Goal: Task Accomplishment & Management: Manage account settings

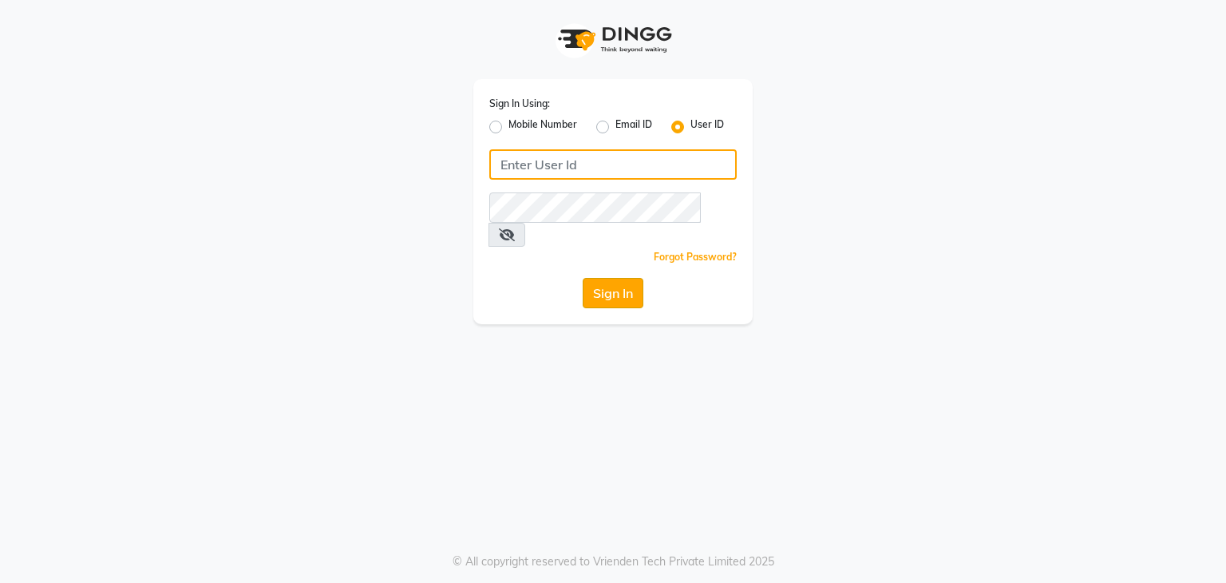
type input "wings"
click at [636, 278] on button "Sign In" at bounding box center [613, 293] width 61 height 30
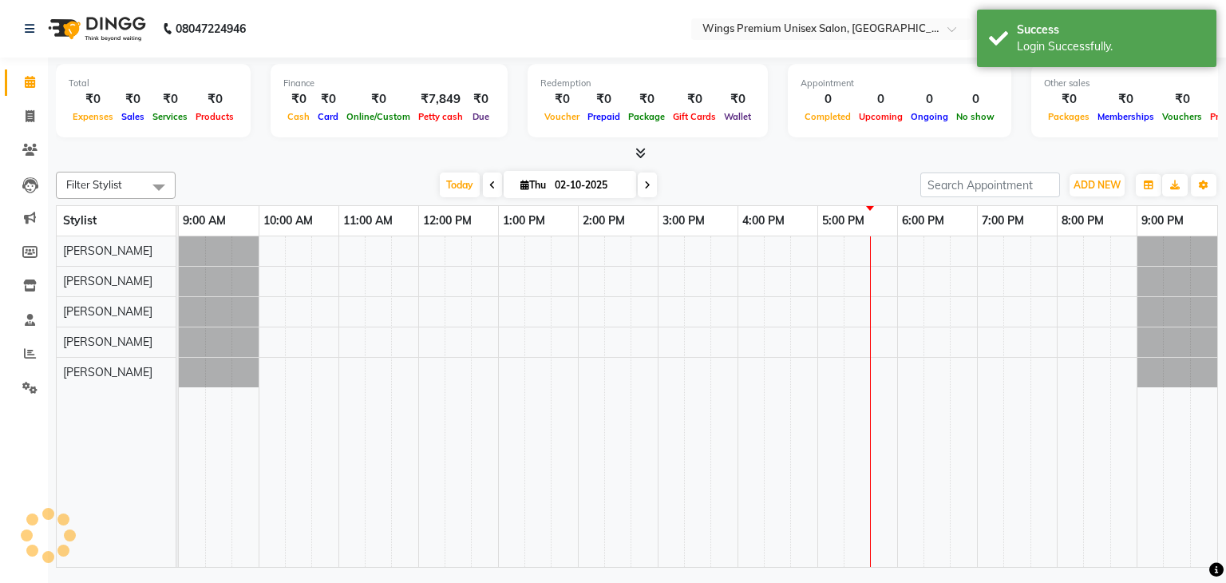
select select "en"
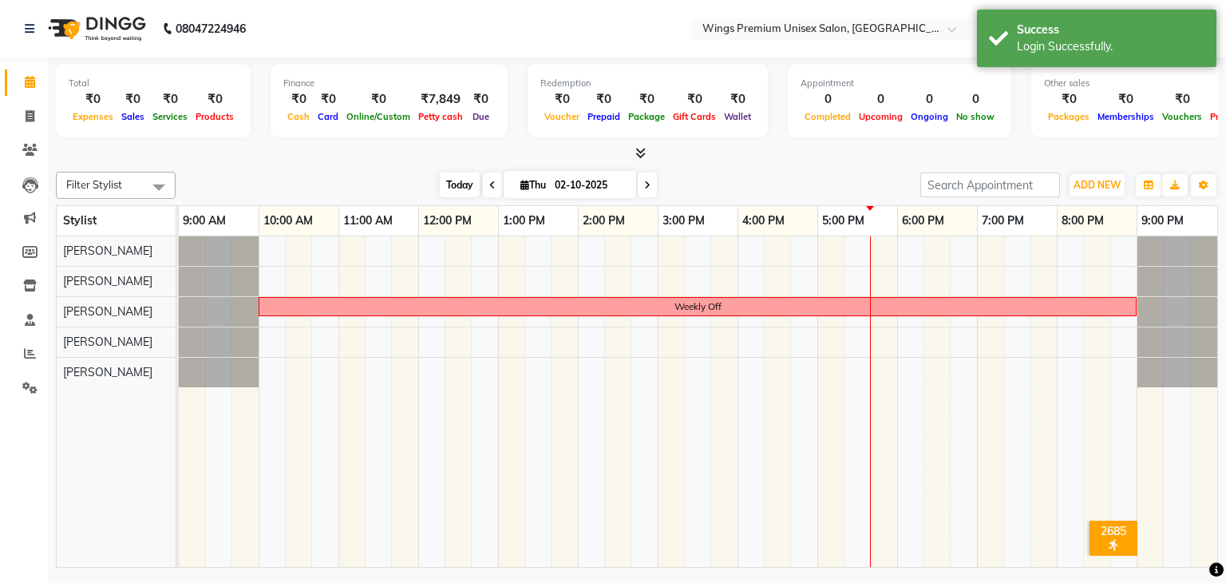
click at [457, 186] on span "Today" at bounding box center [460, 184] width 40 height 25
click at [792, 184] on div "Today Thu 02-10-2025" at bounding box center [548, 185] width 729 height 24
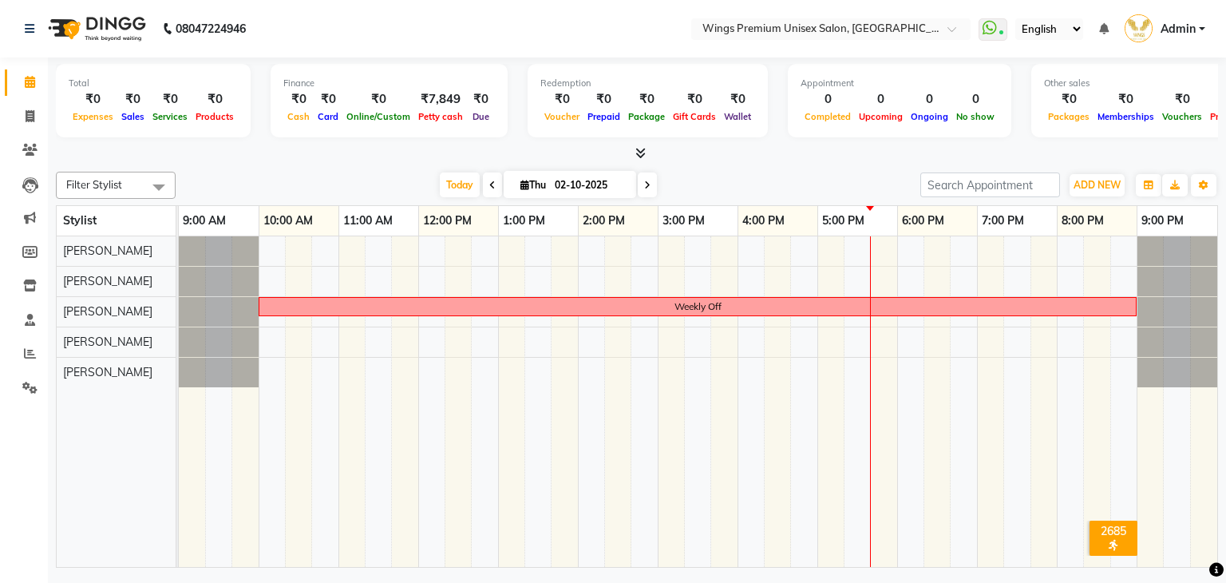
drag, startPoint x: 730, startPoint y: 177, endPoint x: 718, endPoint y: 173, distance: 12.6
click at [730, 177] on div "Today Thu 02-10-2025" at bounding box center [548, 185] width 729 height 24
click at [729, 174] on div "Today Thu 02-10-2025" at bounding box center [548, 185] width 729 height 24
click at [353, 170] on div "Filter Stylist Select All [PERSON_NAME] [PERSON_NAME] [PERSON_NAME] Shruti Pand…" at bounding box center [637, 366] width 1162 height 402
click at [458, 183] on span "Today" at bounding box center [460, 184] width 40 height 25
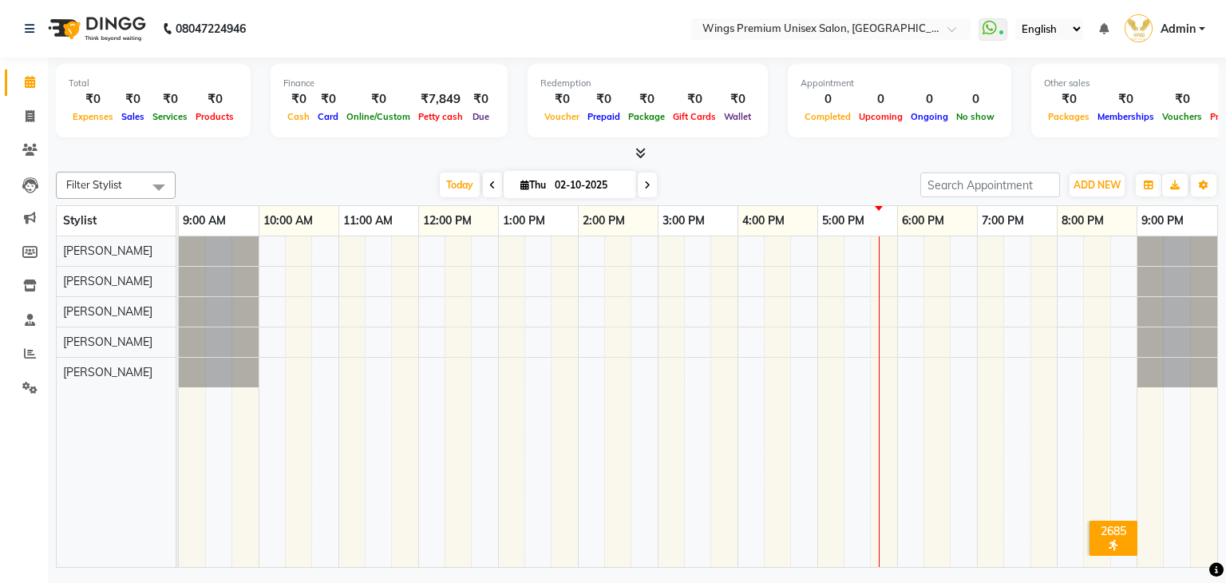
click at [303, 186] on div "Today Thu 02-10-2025" at bounding box center [548, 185] width 729 height 24
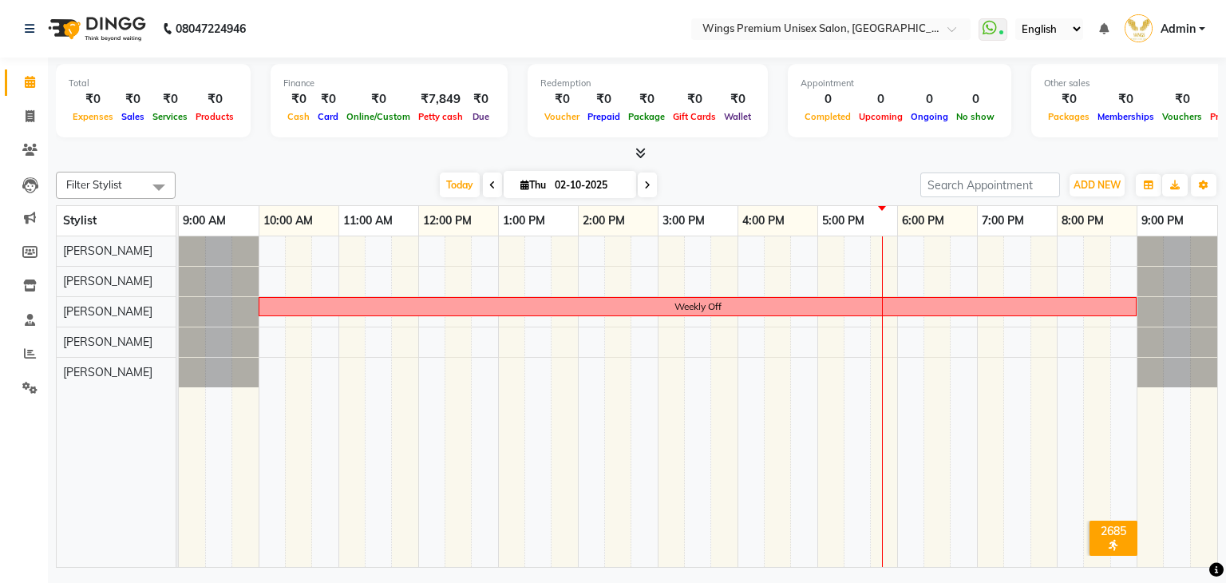
drag, startPoint x: 448, startPoint y: 181, endPoint x: 431, endPoint y: 180, distance: 16.8
click at [448, 180] on span "Today" at bounding box center [460, 184] width 40 height 25
click at [364, 169] on div "Filter Stylist Select All [PERSON_NAME] [PERSON_NAME] [PERSON_NAME] Shruti Pand…" at bounding box center [637, 366] width 1162 height 402
click at [733, 170] on div "Filter Stylist Select All [PERSON_NAME] [PERSON_NAME] [PERSON_NAME] Shruti Pand…" at bounding box center [637, 366] width 1162 height 402
click at [347, 179] on div "Today Thu 02-10-2025" at bounding box center [548, 185] width 729 height 24
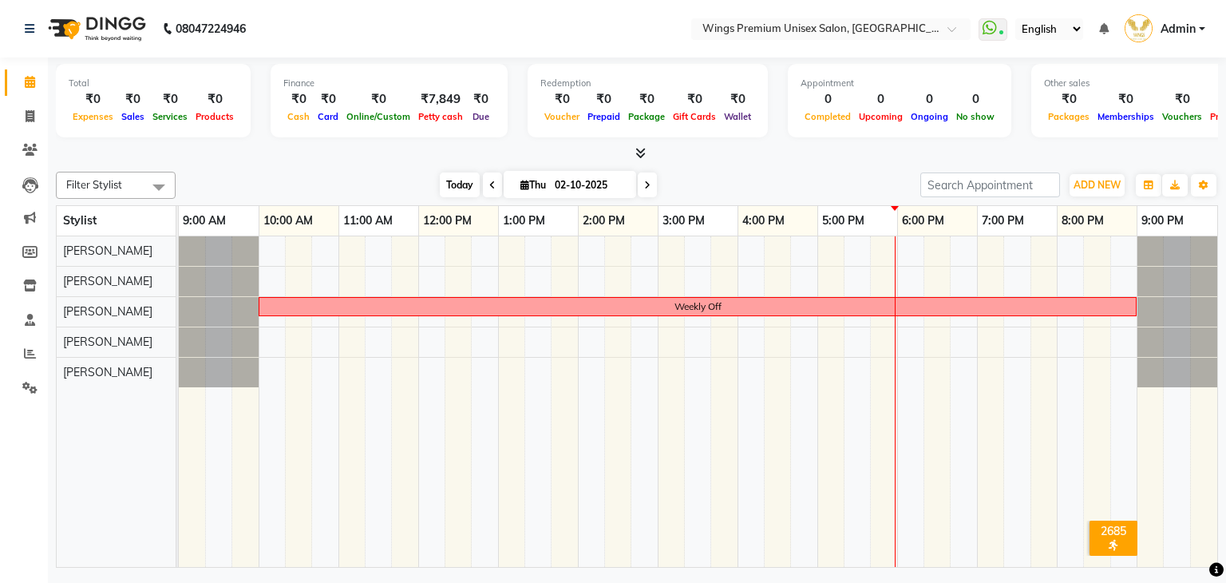
click at [461, 179] on span "Today" at bounding box center [460, 184] width 40 height 25
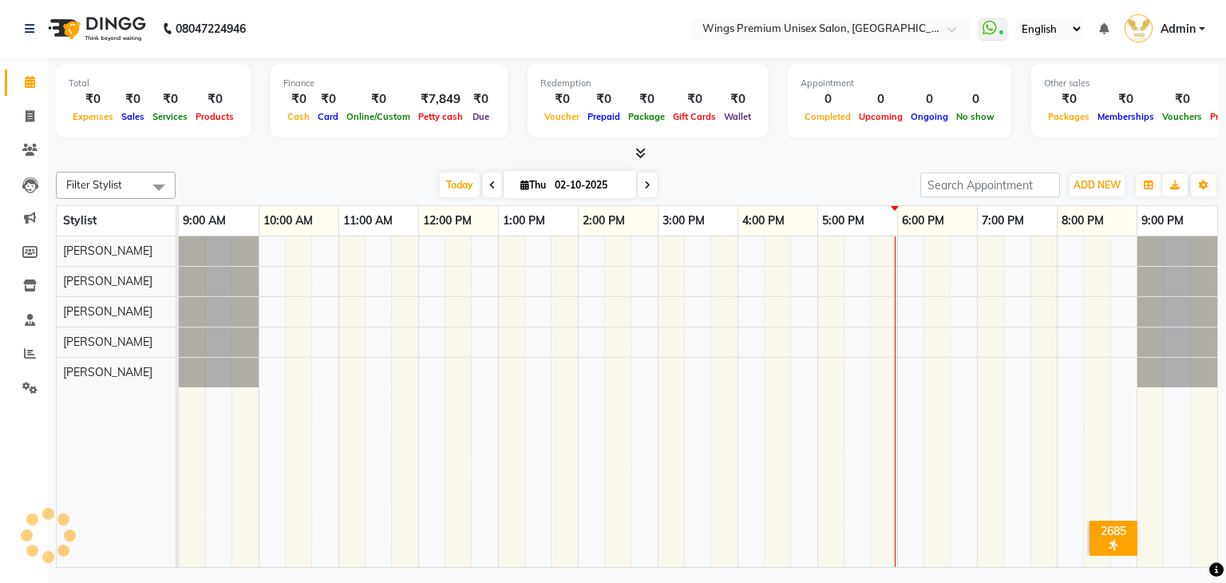
click at [329, 179] on div "Today Thu 02-10-2025" at bounding box center [548, 185] width 729 height 24
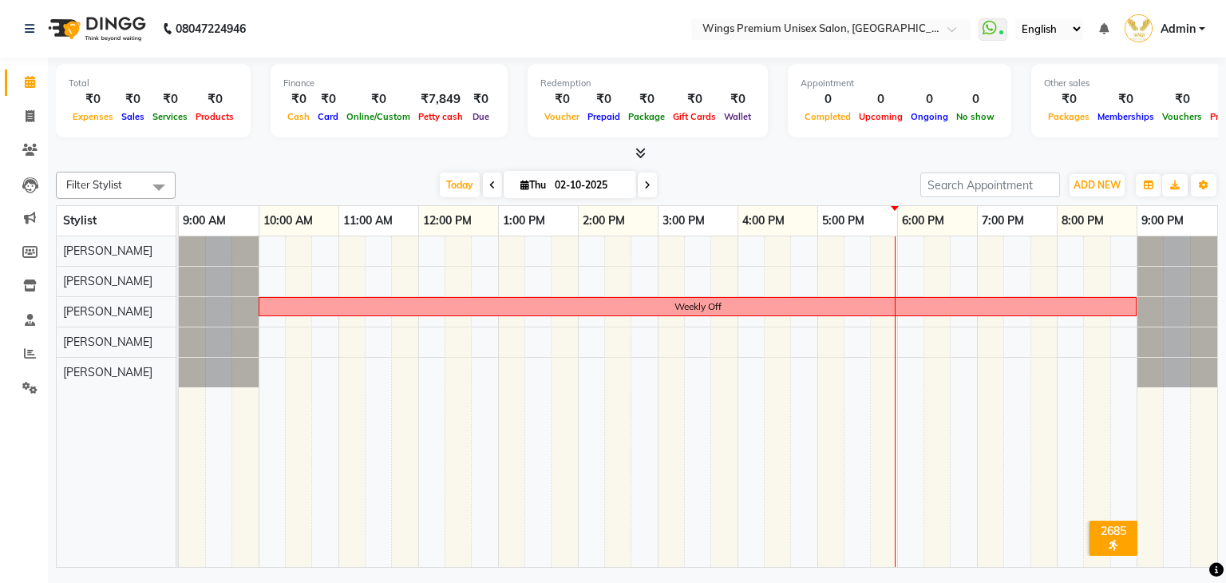
click at [748, 177] on div "Today Thu 02-10-2025" at bounding box center [548, 185] width 729 height 24
click at [358, 168] on div "Filter Stylist Select All [PERSON_NAME] [PERSON_NAME] [PERSON_NAME] Shruti Pand…" at bounding box center [637, 366] width 1162 height 402
click at [32, 358] on icon at bounding box center [30, 353] width 12 height 12
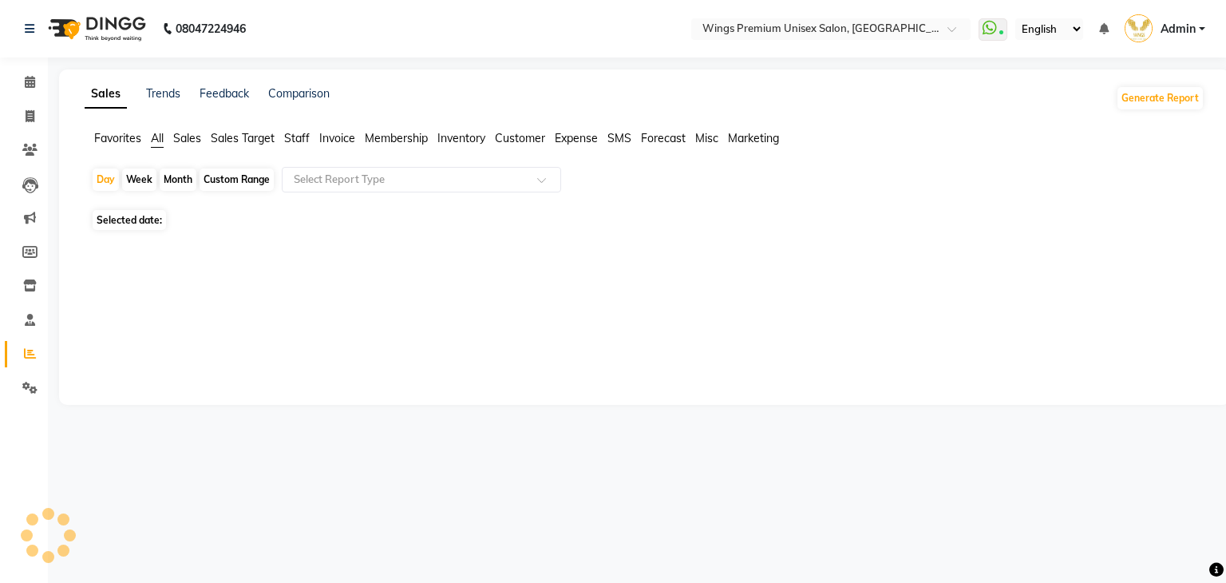
click at [36, 358] on span at bounding box center [30, 354] width 28 height 18
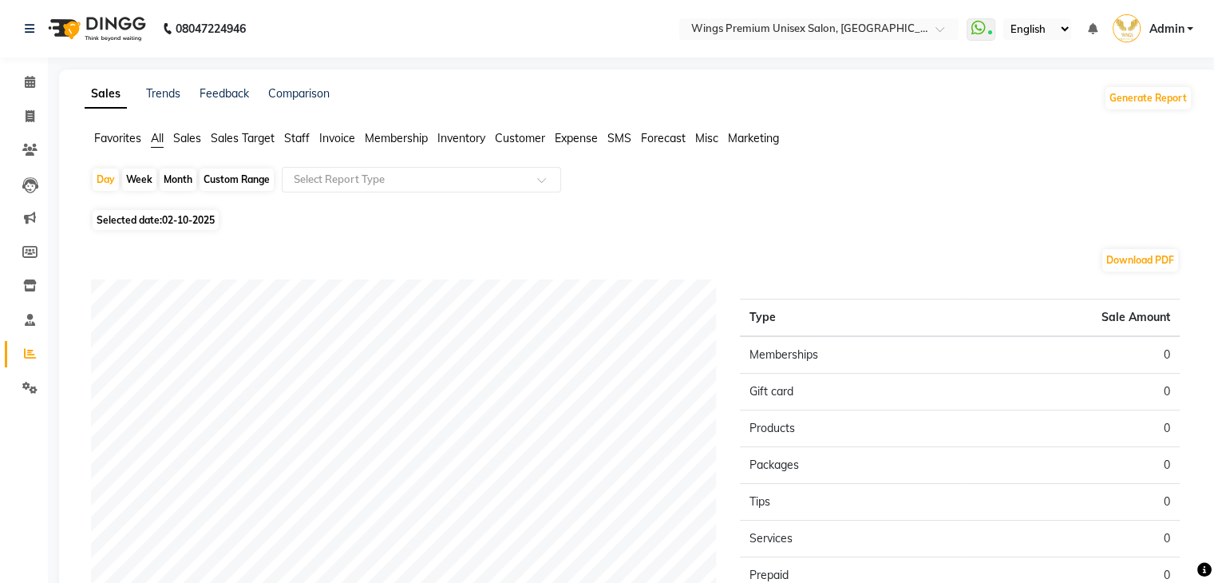
click at [998, 170] on div "Day Week Month Custom Range Select Report Type" at bounding box center [638, 186] width 1095 height 38
click at [714, 135] on span "Misc" at bounding box center [706, 138] width 23 height 14
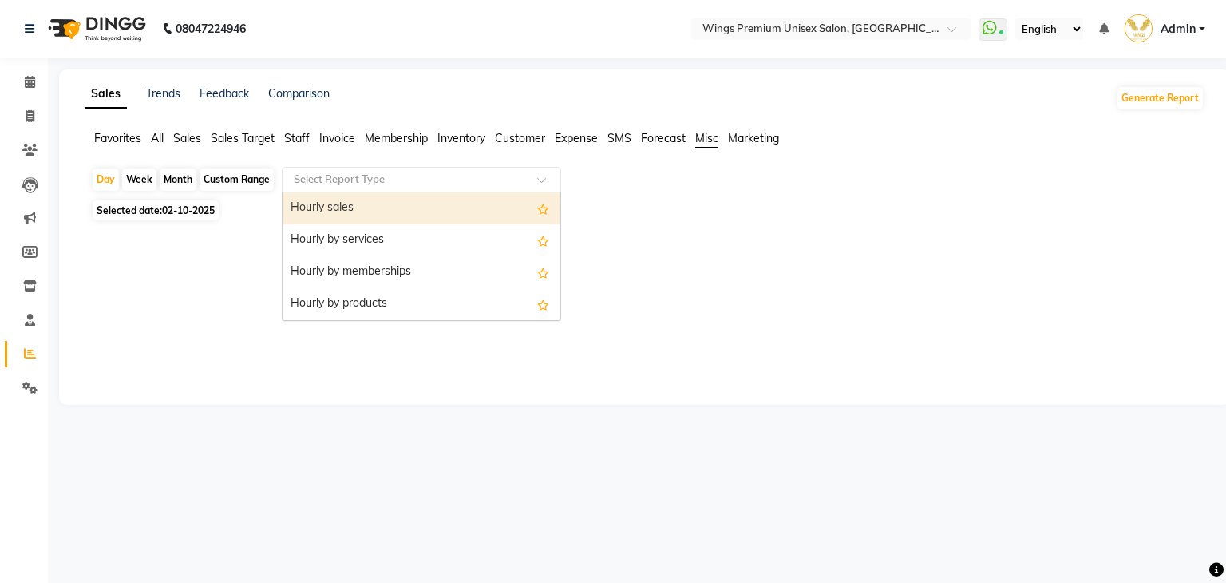
click at [402, 176] on input "text" at bounding box center [406, 180] width 230 height 16
click at [942, 218] on div "Selected date: [DATE]" at bounding box center [647, 210] width 1113 height 17
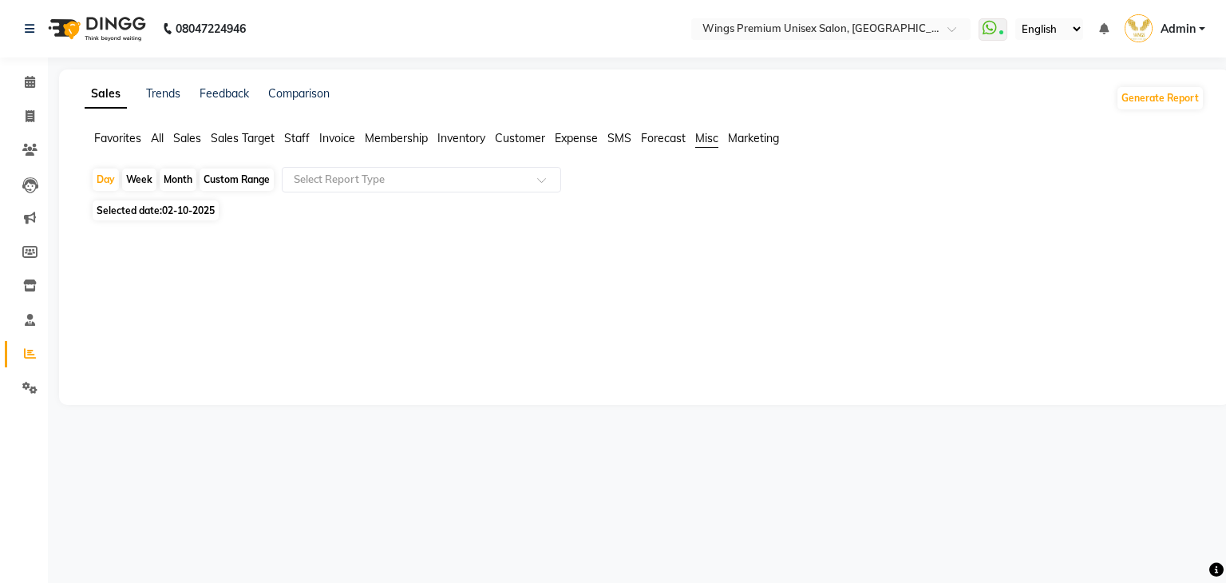
click at [755, 147] on ul "Favorites All Sales Sales Target Staff Invoice Membership Inventory Customer Ex…" at bounding box center [645, 139] width 1120 height 18
click at [755, 141] on span "Marketing" at bounding box center [753, 138] width 51 height 14
click at [32, 389] on icon at bounding box center [29, 387] width 15 height 12
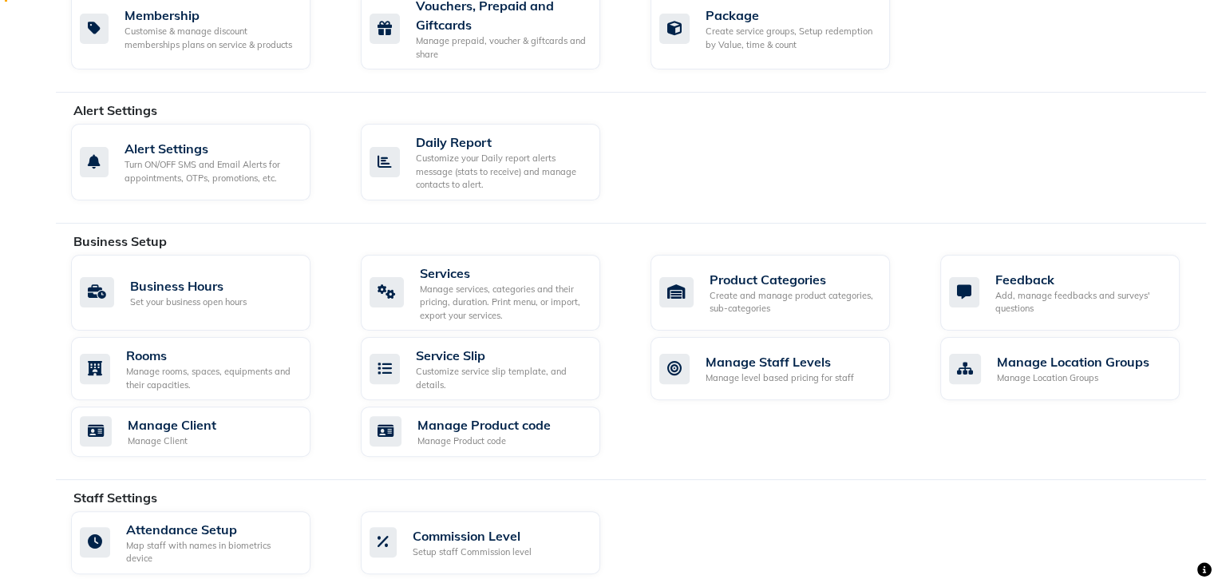
scroll to position [712, 0]
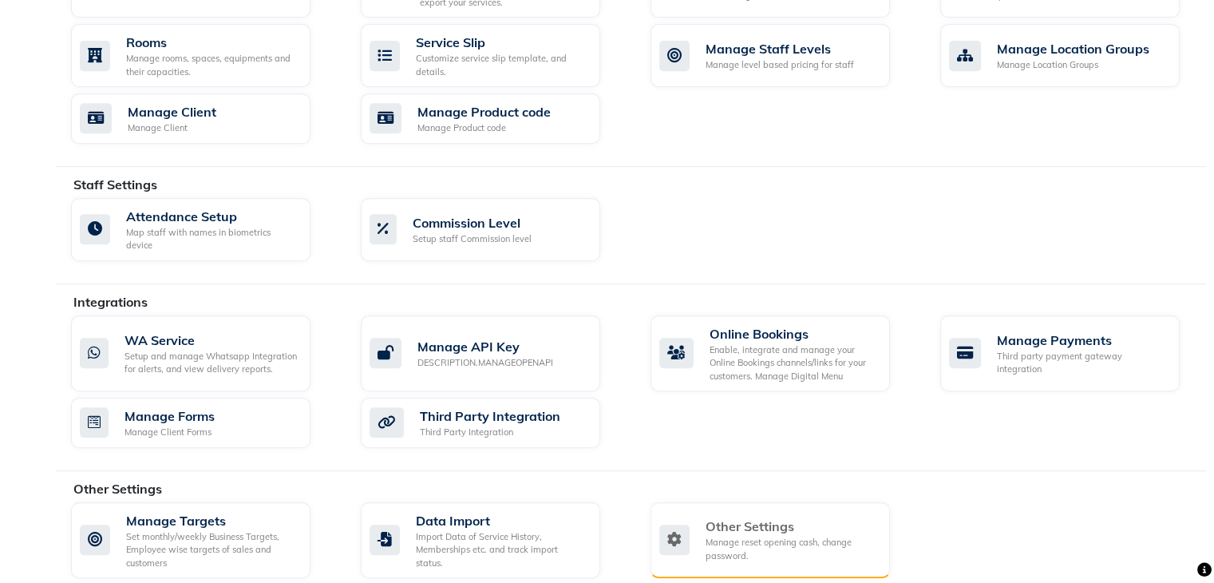
click at [737, 516] on div "Other Settings" at bounding box center [792, 525] width 172 height 19
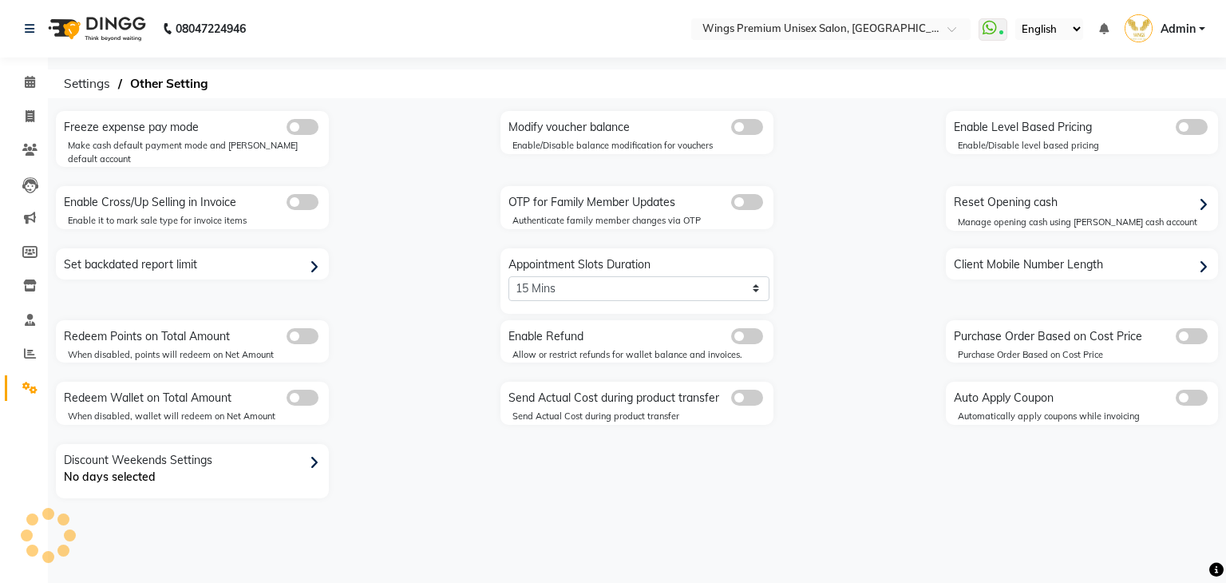
select select "0: 5"
click at [24, 389] on icon at bounding box center [29, 387] width 15 height 12
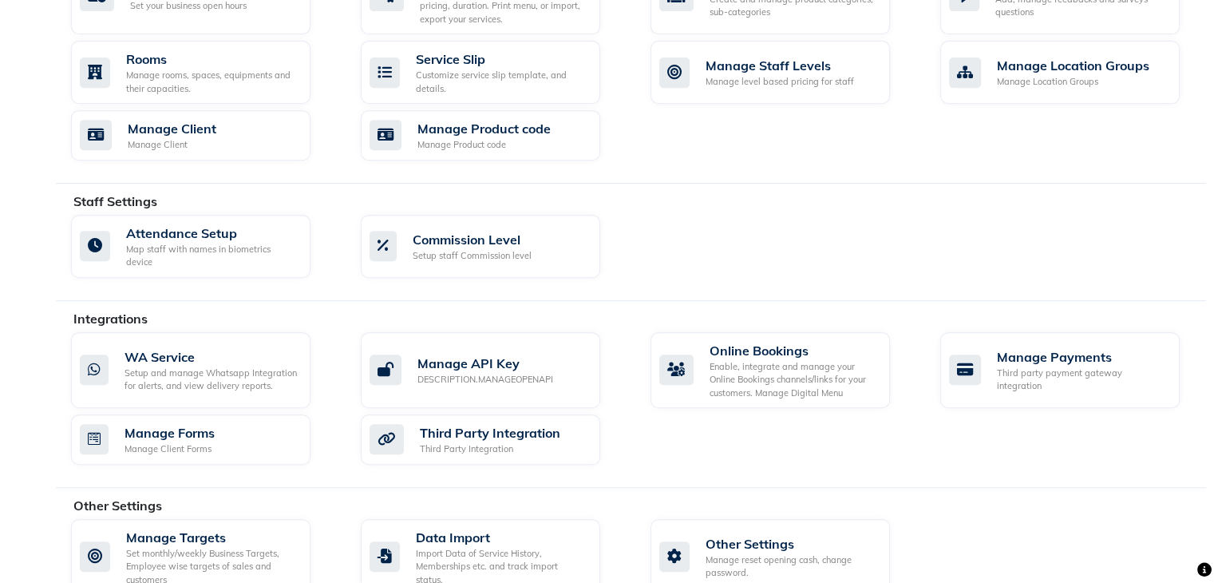
scroll to position [712, 0]
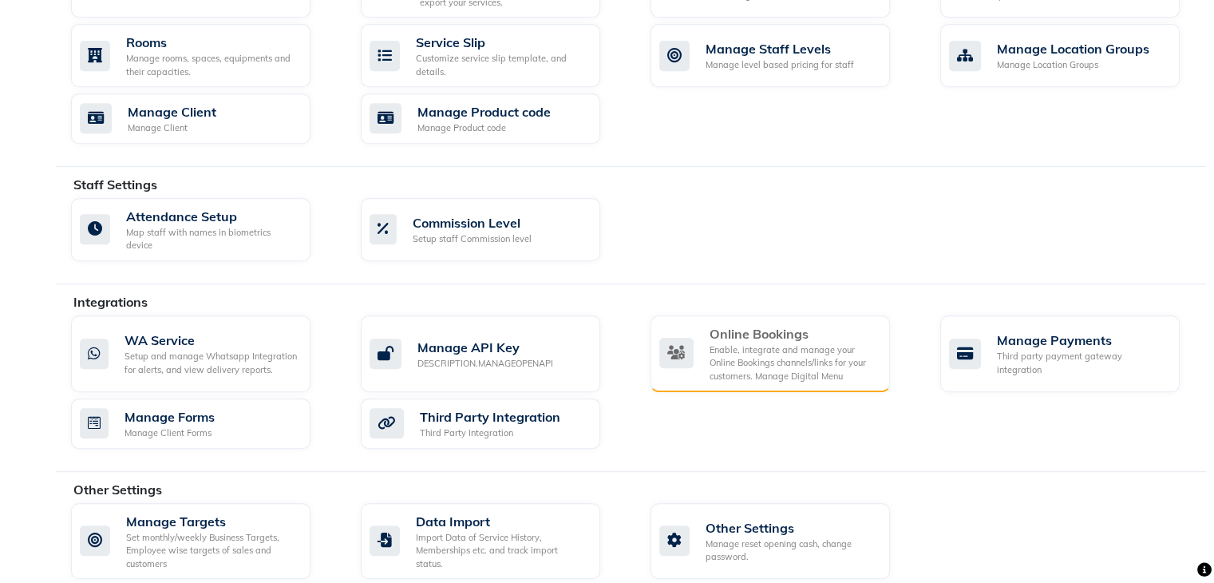
click at [779, 324] on div "Online Bookings" at bounding box center [794, 333] width 168 height 19
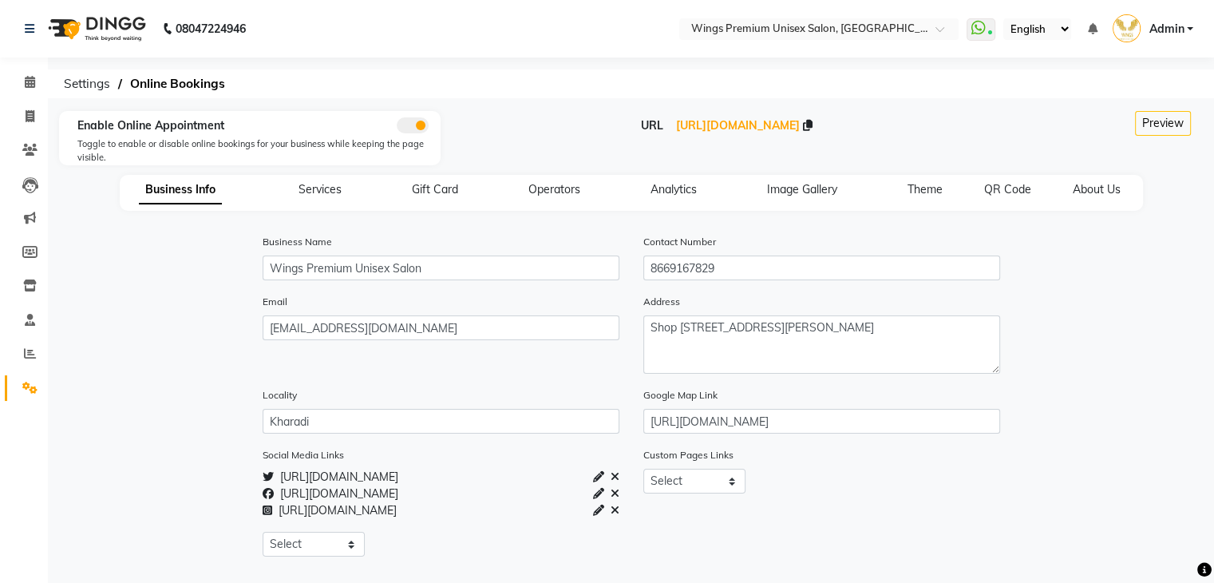
scroll to position [302, 0]
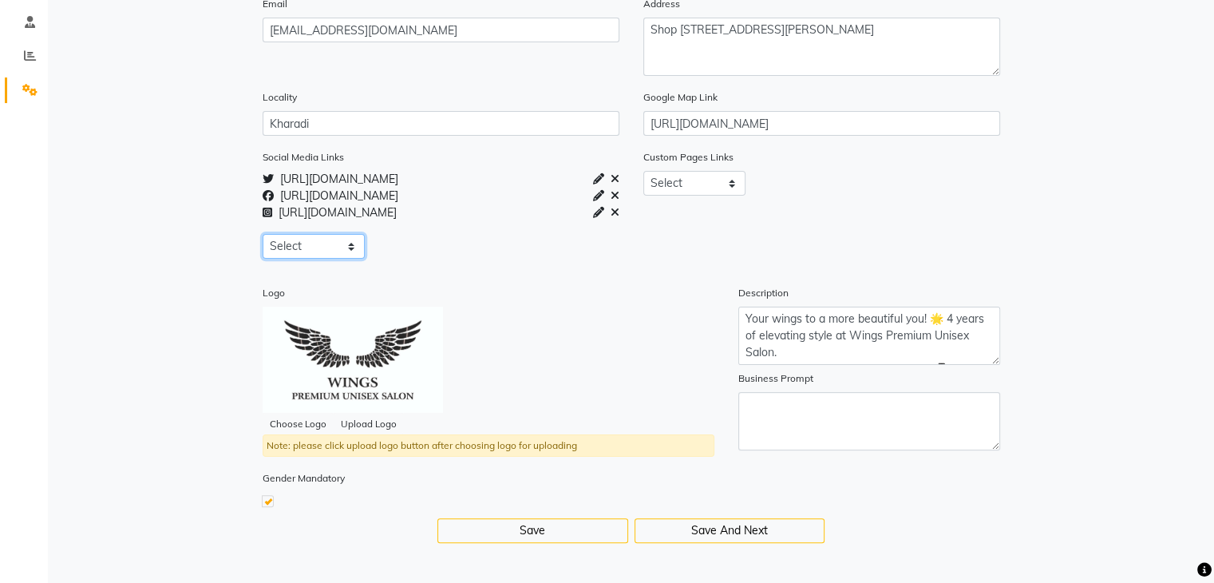
click at [303, 235] on select "Select Facebook Instagram Linkedin Twitter Whatsapp Youtube" at bounding box center [314, 246] width 103 height 25
select select "youtube"
click at [263, 234] on select "Select Facebook Instagram Linkedin Twitter Whatsapp Youtube" at bounding box center [314, 246] width 103 height 25
click at [438, 250] on input "text" at bounding box center [487, 246] width 196 height 25
paste input "[URL][DOMAIN_NAME]"
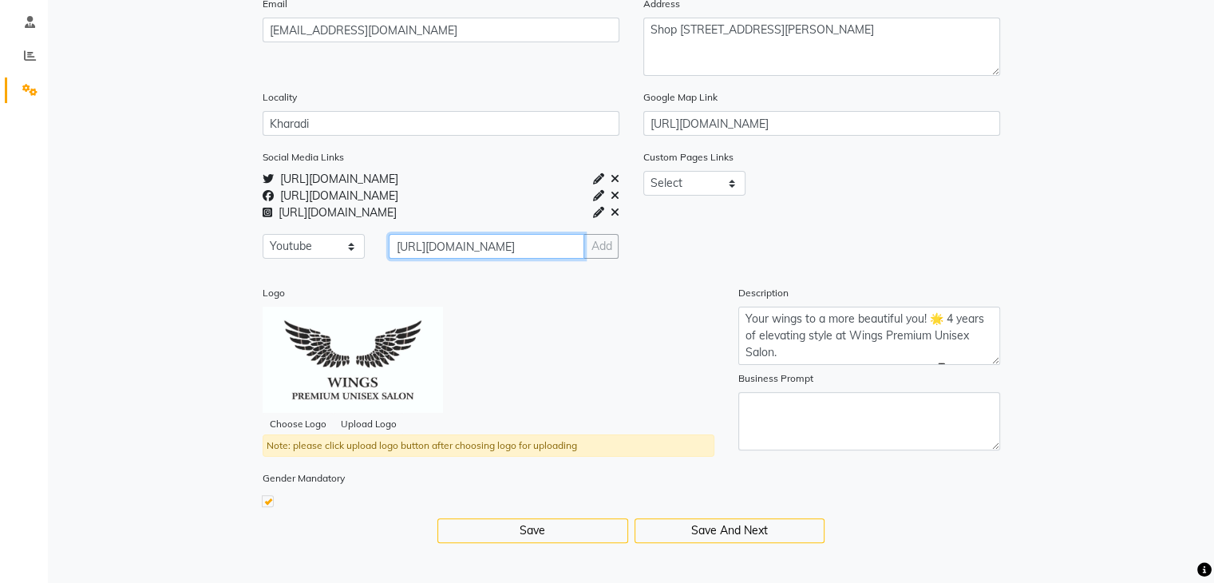
scroll to position [0, 181]
type input "[URL][DOMAIN_NAME]"
click at [744, 231] on div "Custom Pages Links Select About_us Memberships Products" at bounding box center [821, 209] width 381 height 123
click at [741, 234] on div "Custom Pages Links Select About_us Memberships Products" at bounding box center [821, 209] width 381 height 123
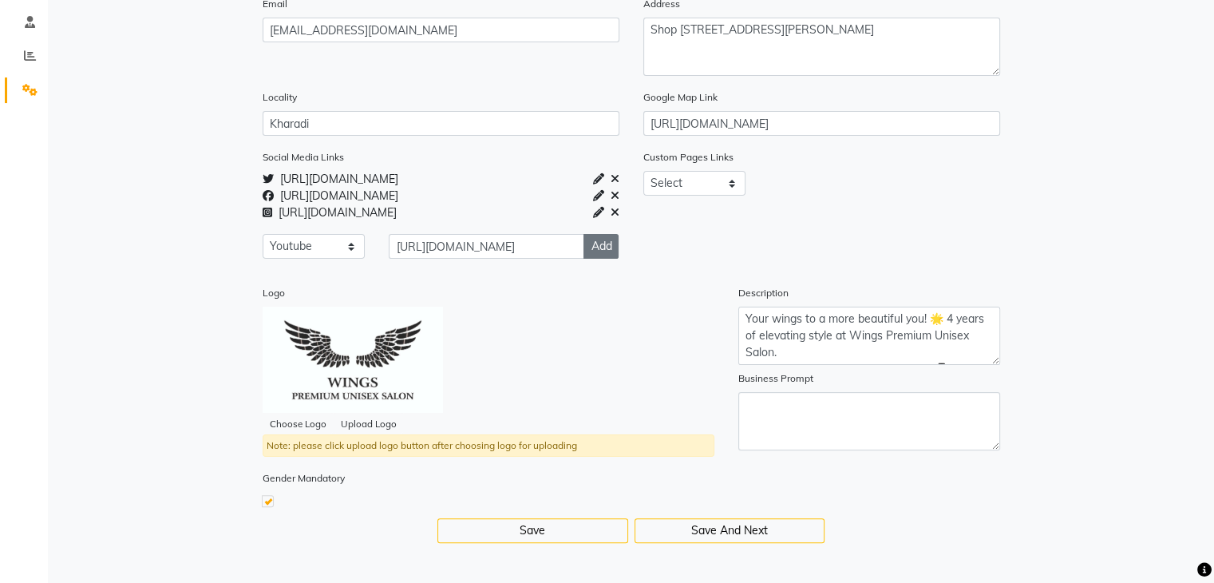
click at [600, 246] on button "Add" at bounding box center [600, 246] width 35 height 25
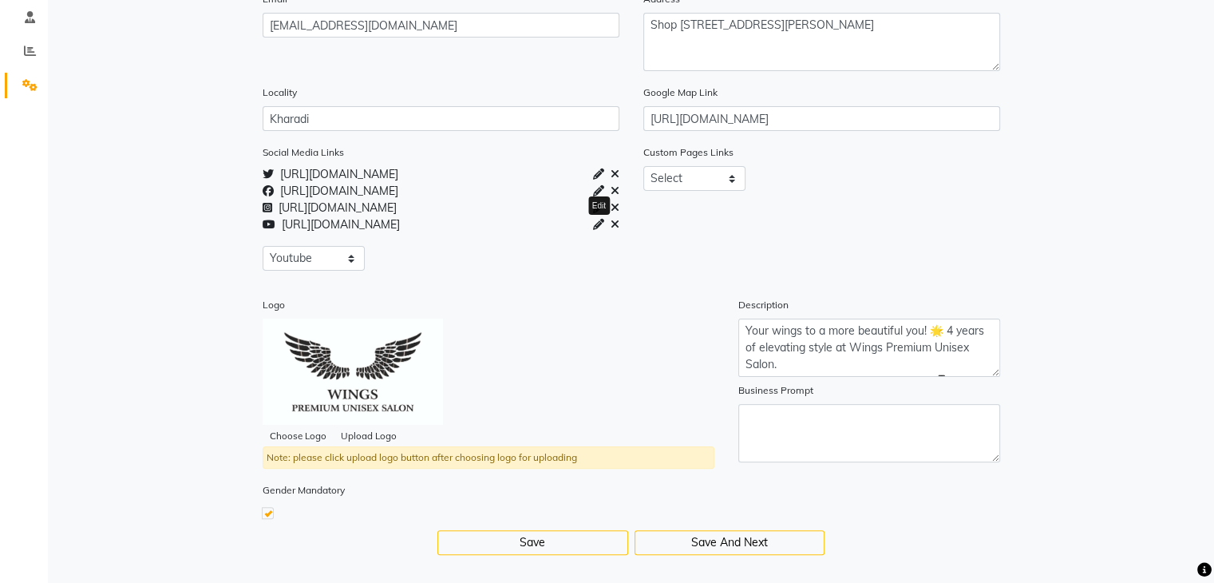
select select
click at [675, 173] on select "Select About_us Memberships Products" at bounding box center [694, 178] width 103 height 25
select select "about_us"
click at [643, 169] on select "Select About_us Memberships Products" at bounding box center [694, 178] width 103 height 25
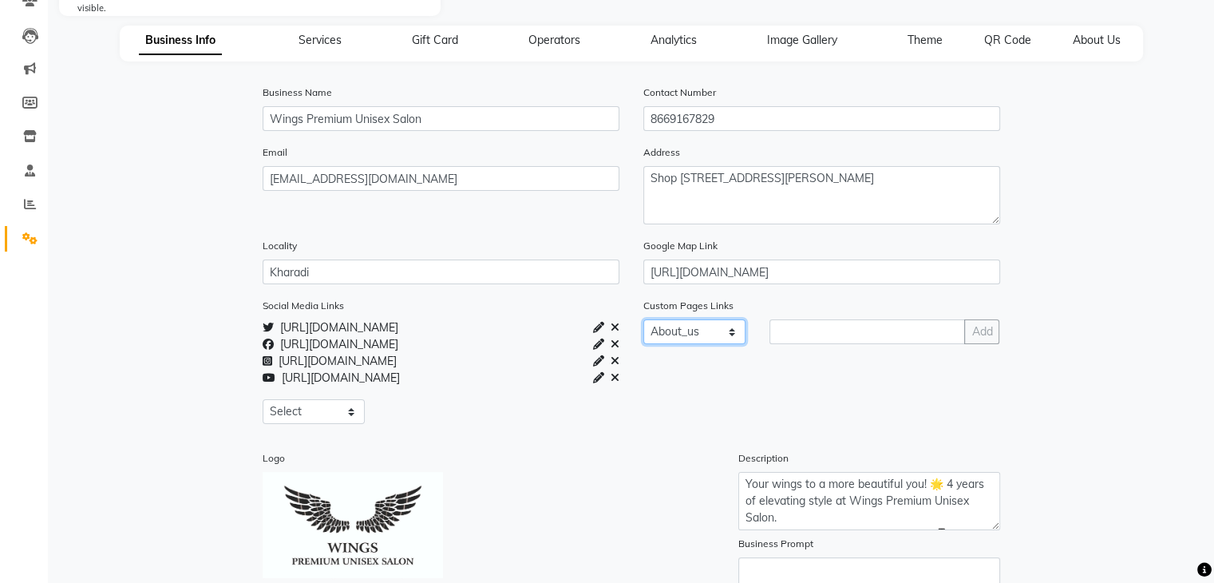
scroll to position [160, 0]
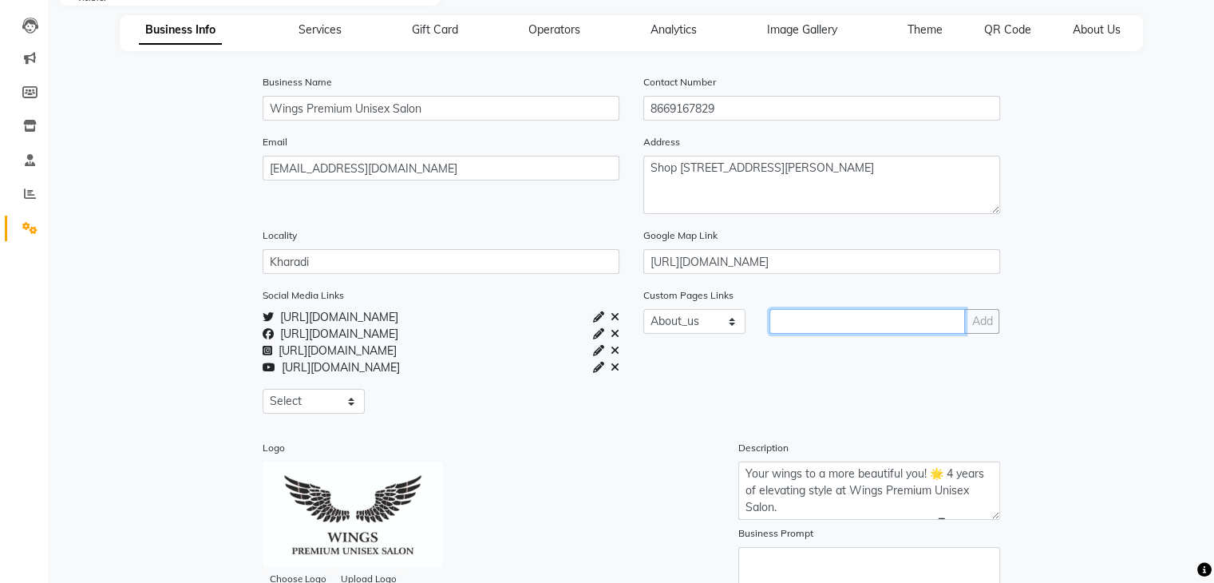
click at [782, 322] on input "text" at bounding box center [867, 321] width 196 height 25
paste input "Your wings to a more beautiful you! 🌟 4 years of elevating style at Wings Premi…"
type input "Your wings to a more beautiful you! 🌟 4 years of elevating style at Wings Premi…"
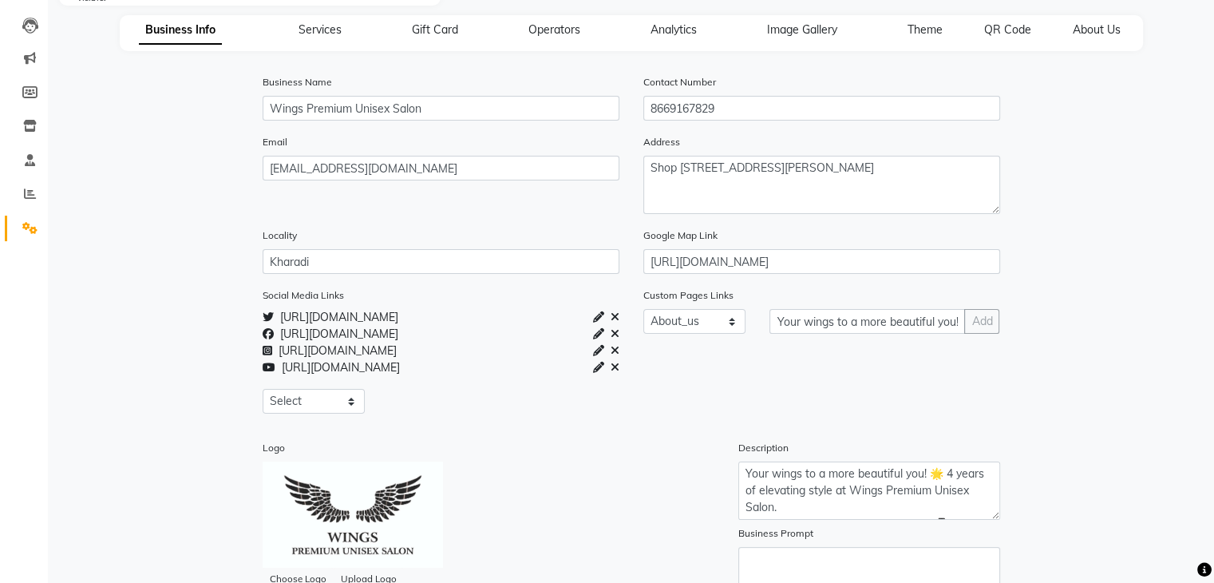
click at [986, 326] on div "Add" at bounding box center [981, 321] width 35 height 25
click at [980, 323] on div "Add" at bounding box center [981, 321] width 35 height 25
click at [974, 326] on div "Add" at bounding box center [981, 321] width 35 height 25
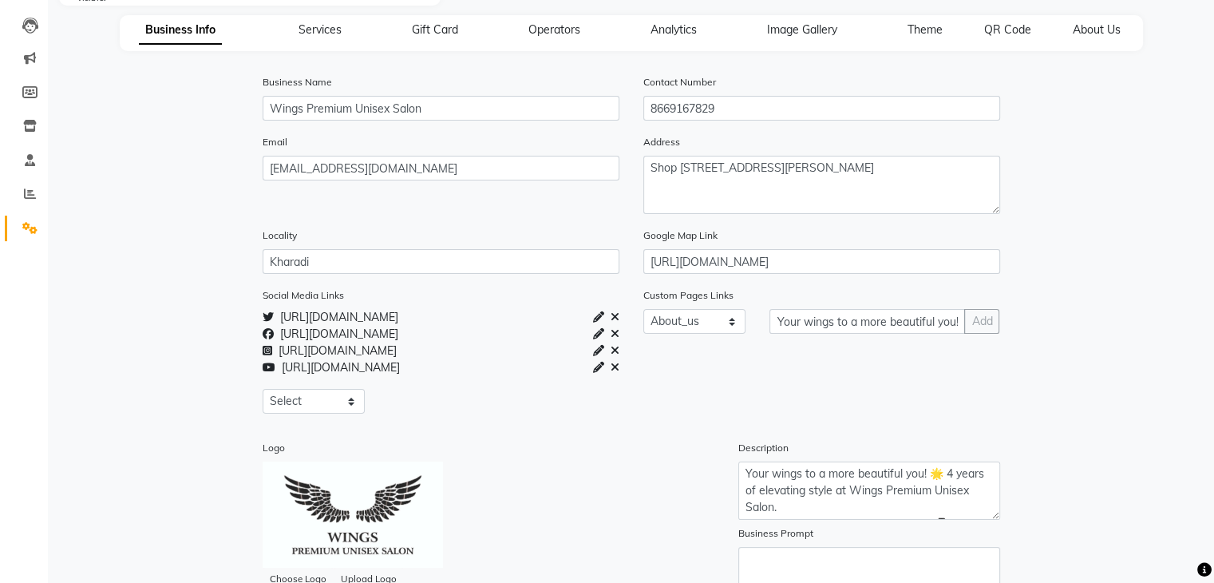
click at [963, 379] on div "Custom Pages Links Select About_us Memberships Products Your wings to a more be…" at bounding box center [821, 357] width 381 height 140
click at [880, 326] on input "Your wings to a more beautiful you! 🌟 4 years of elevating style at Wings Premi…" at bounding box center [867, 321] width 196 height 25
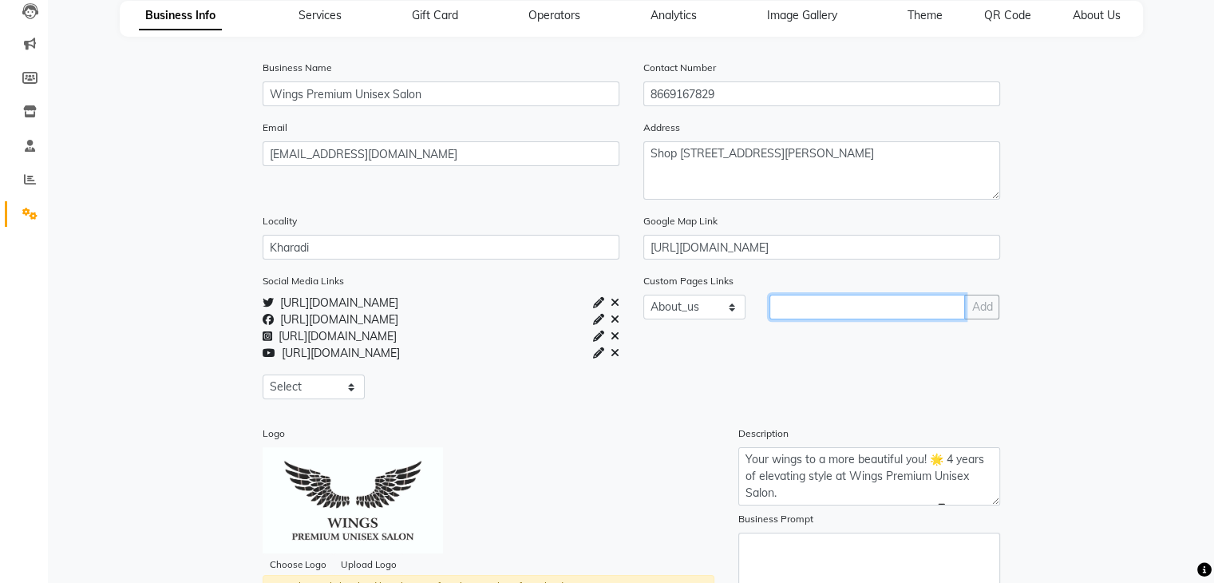
scroll to position [336, 0]
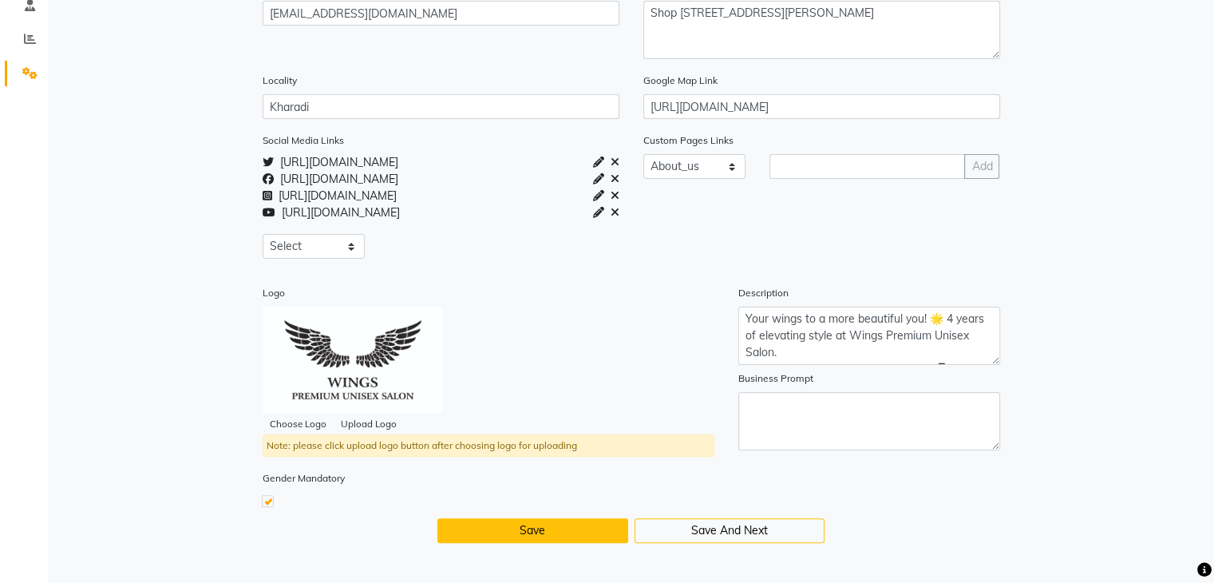
click at [600, 531] on button "Save" at bounding box center [532, 530] width 191 height 25
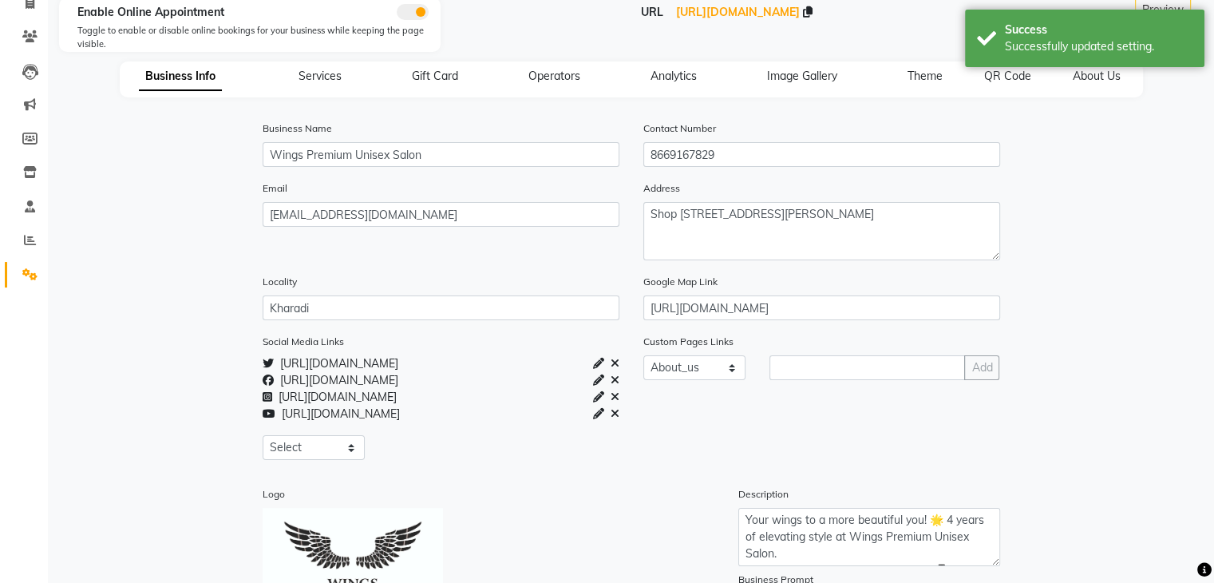
scroll to position [0, 0]
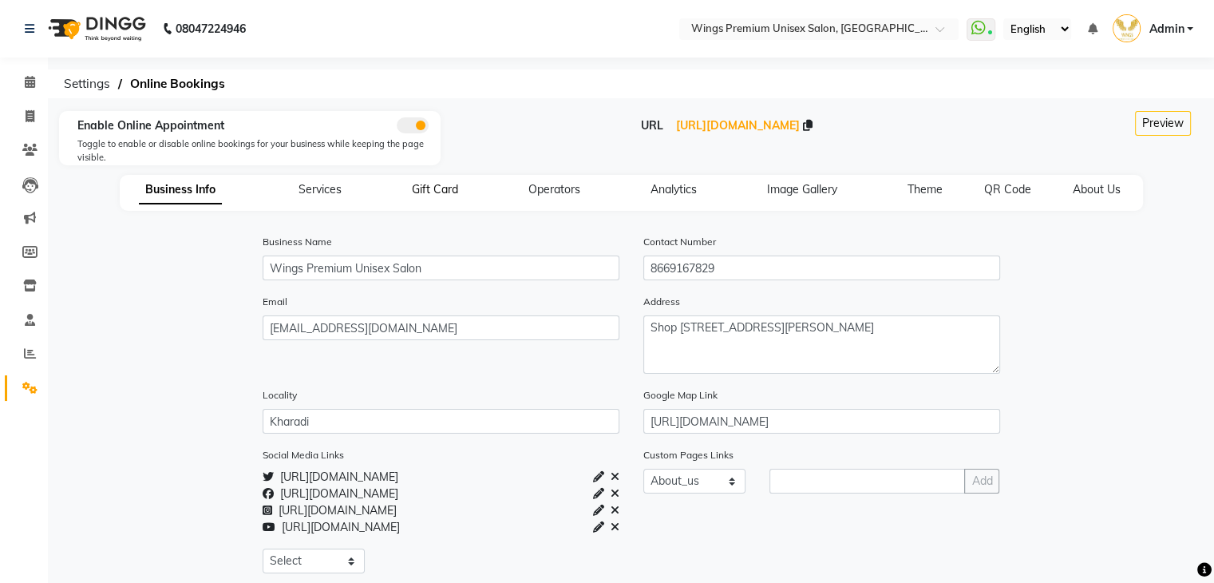
click at [451, 189] on span "Gift Card" at bounding box center [435, 189] width 46 height 14
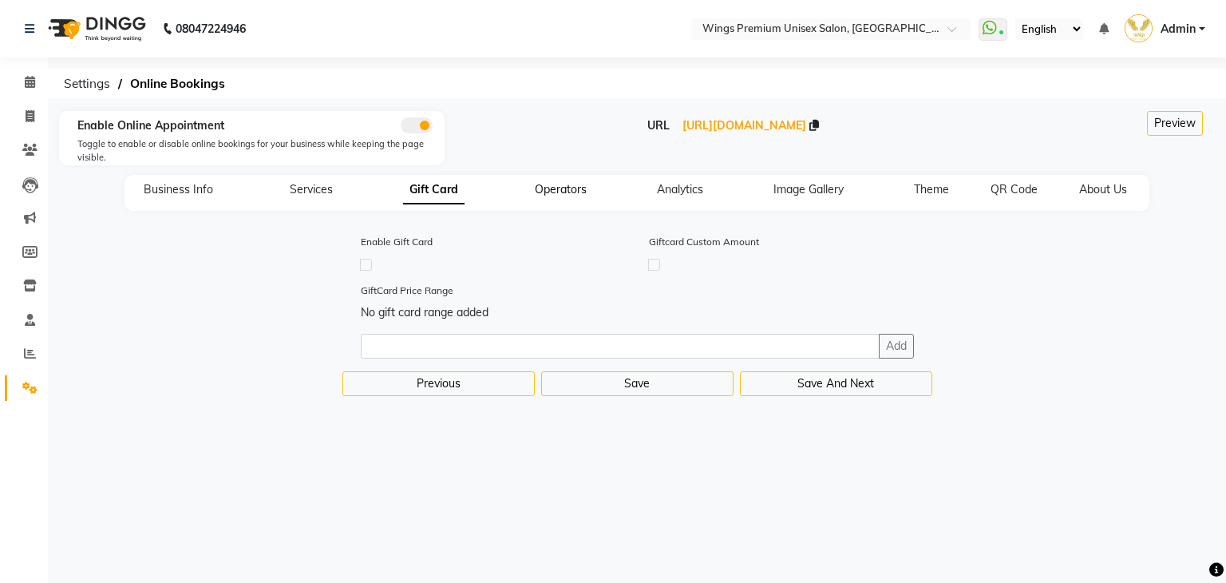
click at [561, 192] on span "Operators" at bounding box center [561, 189] width 52 height 14
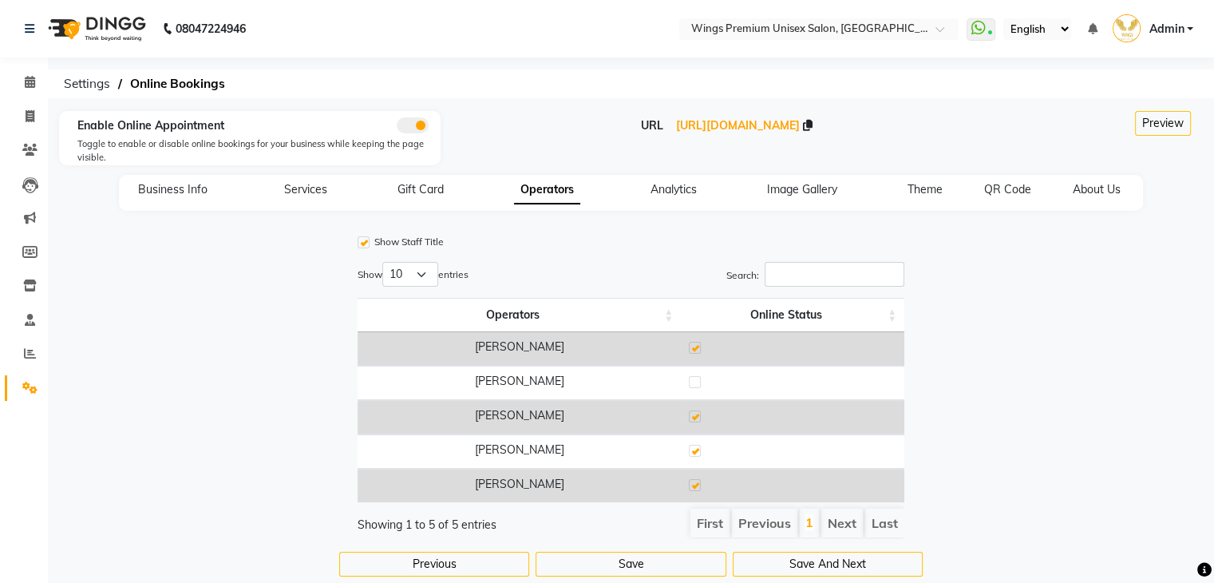
scroll to position [45, 0]
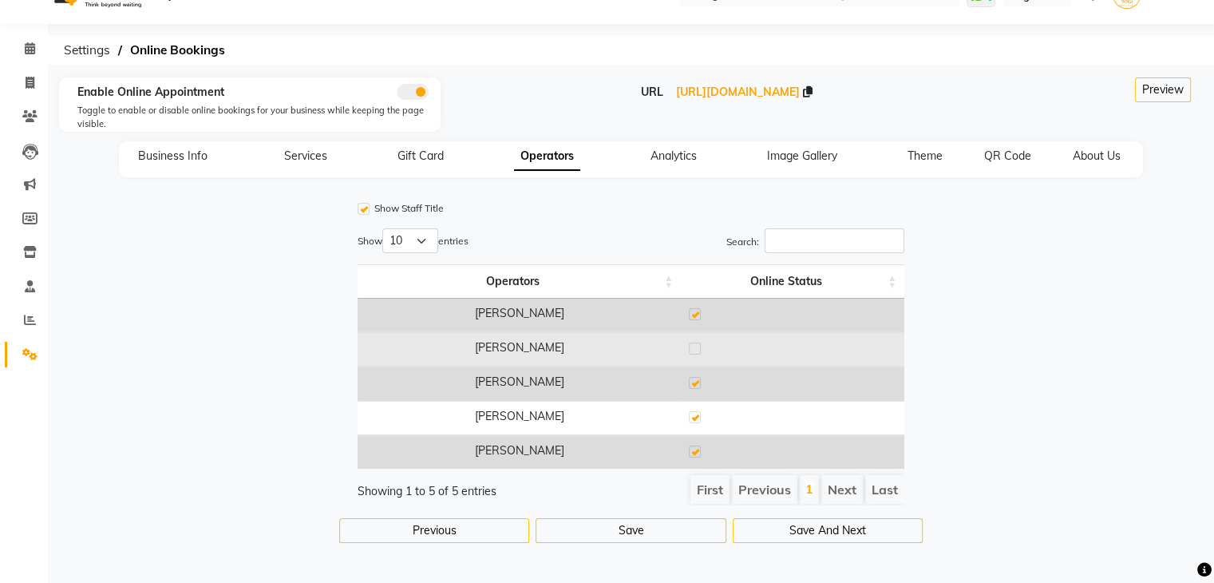
click at [696, 342] on label at bounding box center [695, 348] width 12 height 12
click at [696, 344] on input "checkbox" at bounding box center [694, 349] width 10 height 10
checkbox input "true"
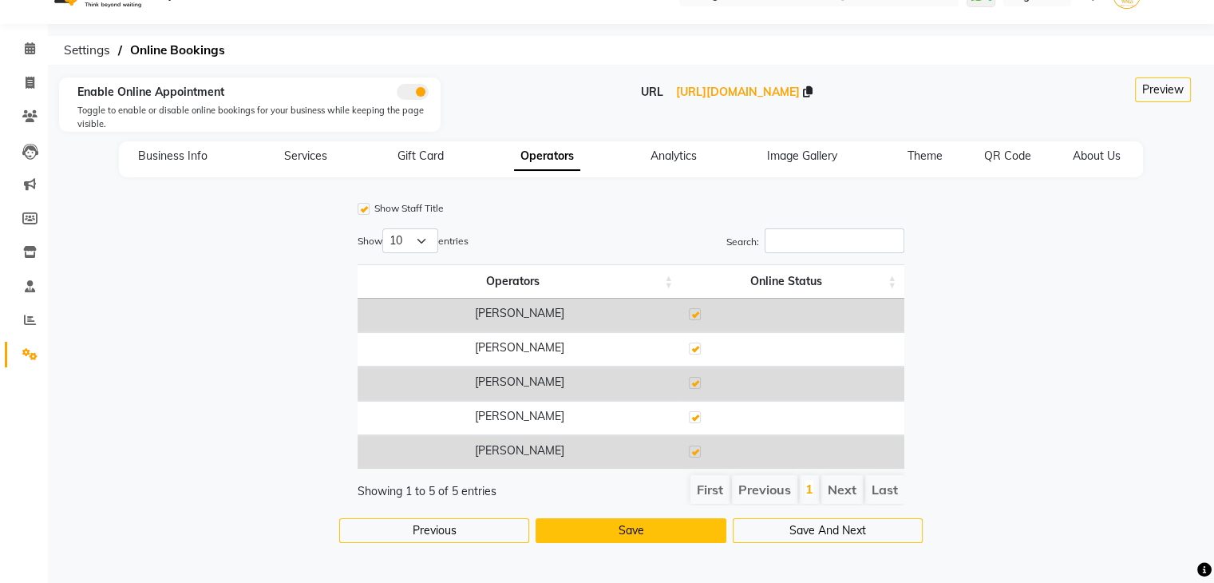
click at [646, 529] on button "Save" at bounding box center [631, 530] width 191 height 25
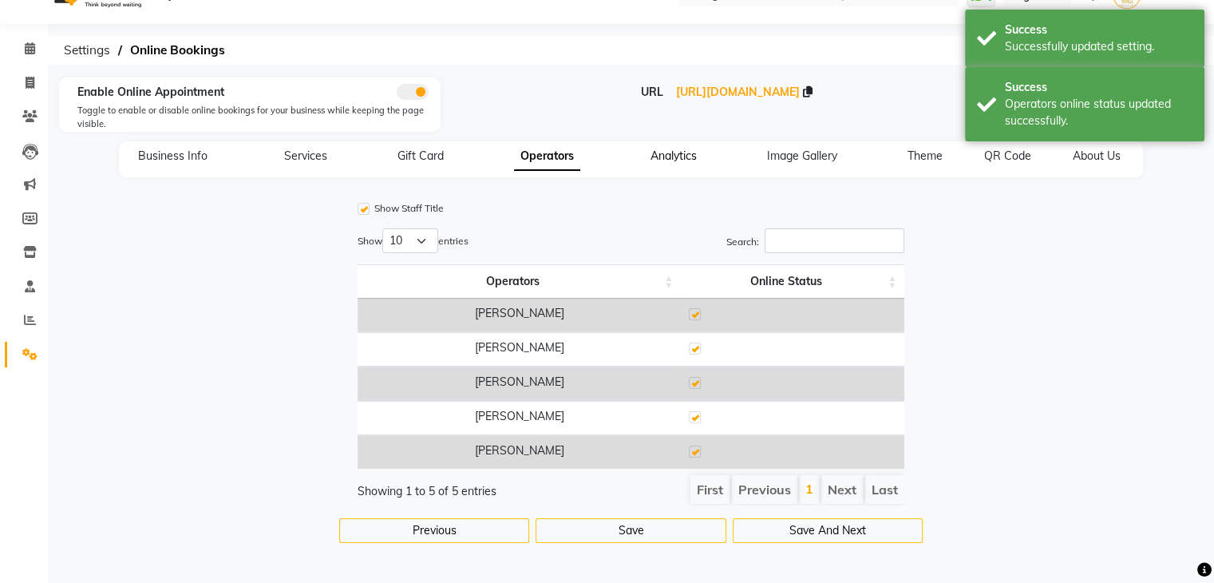
click at [674, 148] on span "Analytics" at bounding box center [673, 155] width 46 height 14
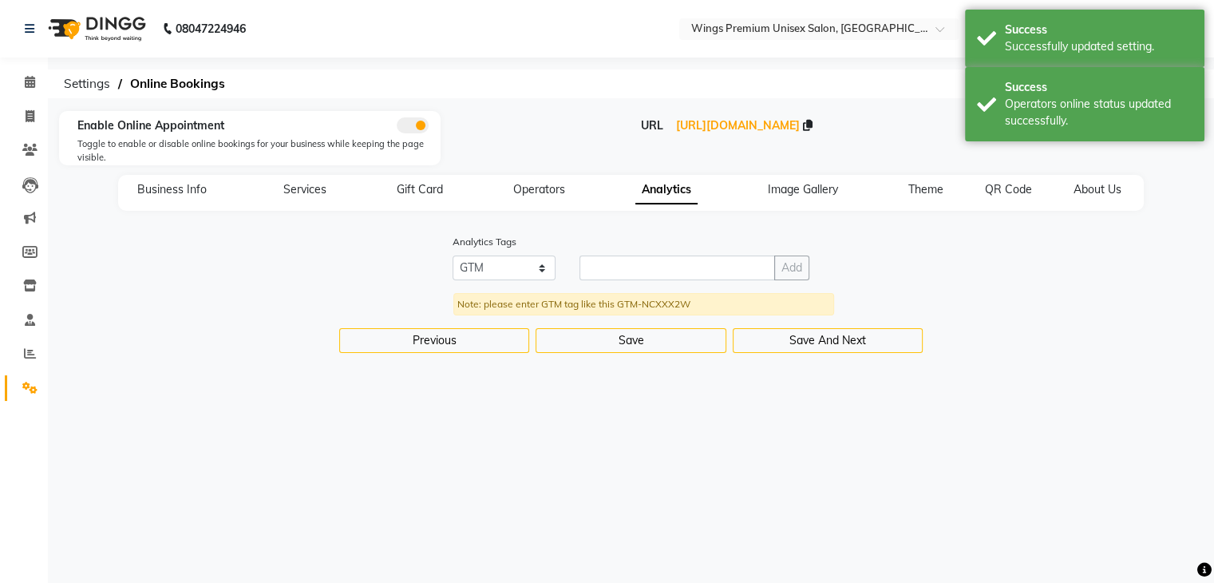
scroll to position [0, 0]
click at [790, 194] on span "Image Gallery" at bounding box center [809, 189] width 70 height 14
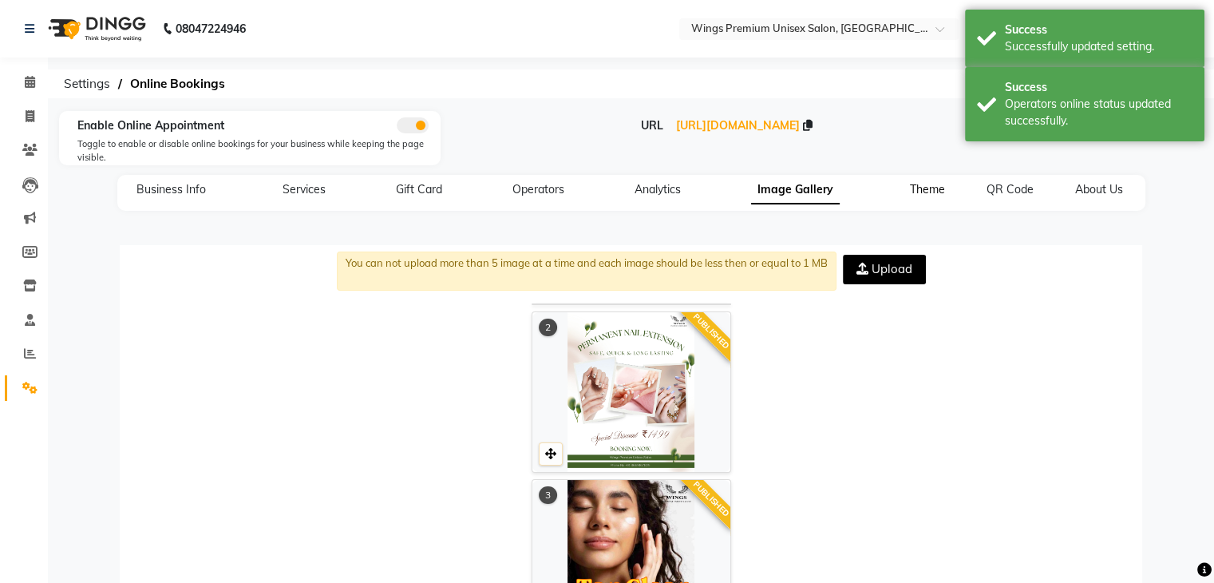
click at [920, 193] on span "Theme" at bounding box center [927, 189] width 35 height 14
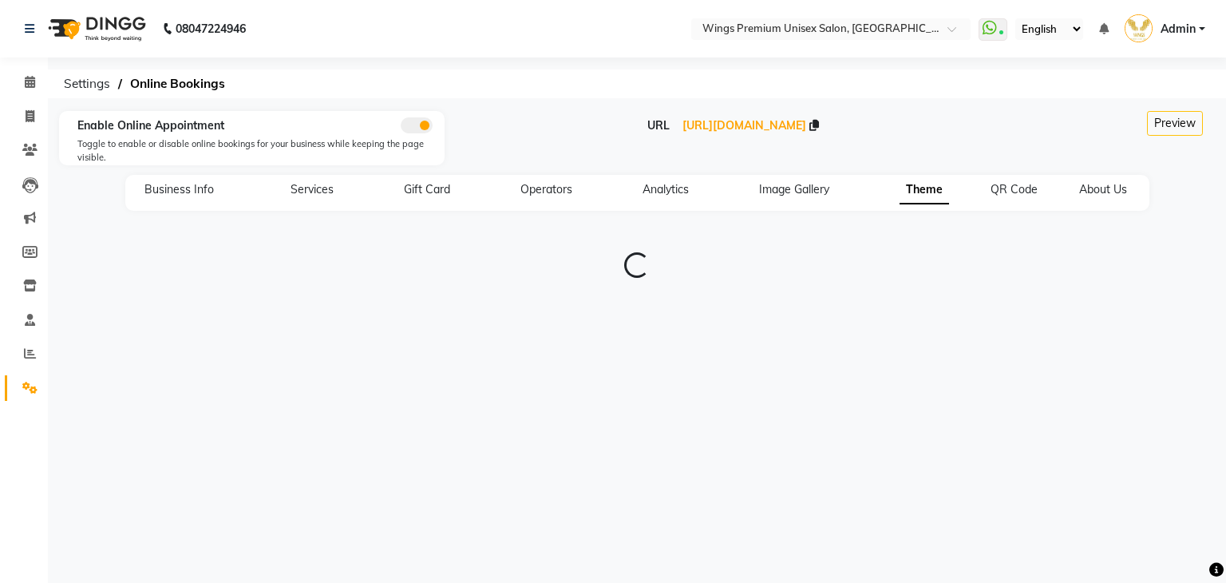
type input "#2e231f"
type input "#e3e2de"
type input "#e30242"
type input "#e5d1d6"
type input "#9b1750"
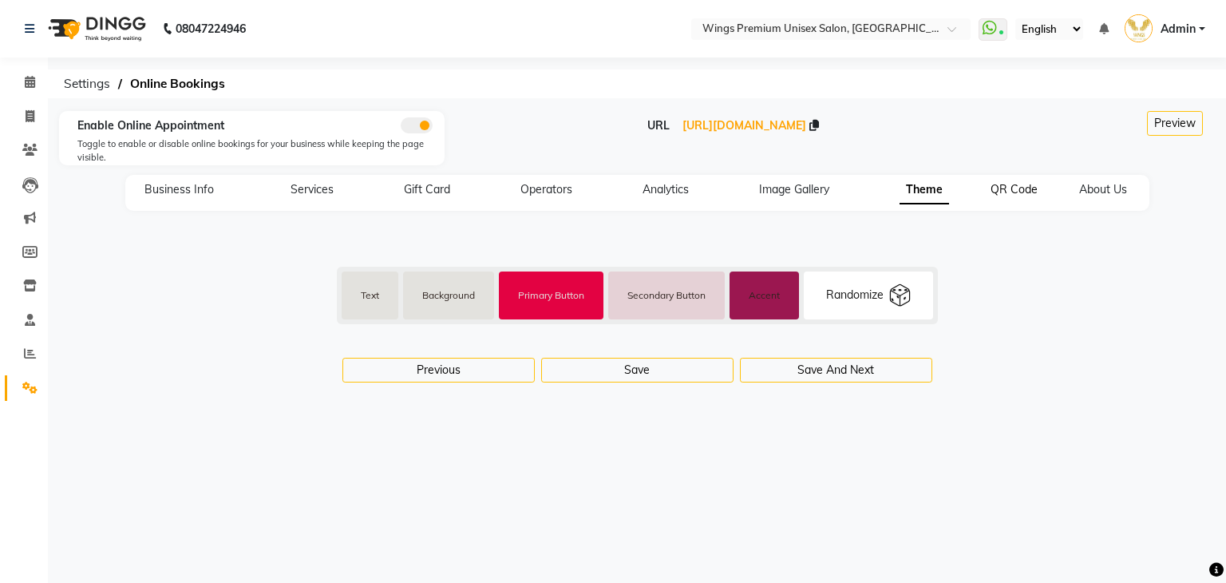
click at [996, 189] on span "QR Code" at bounding box center [1013, 189] width 47 height 14
select select "256"
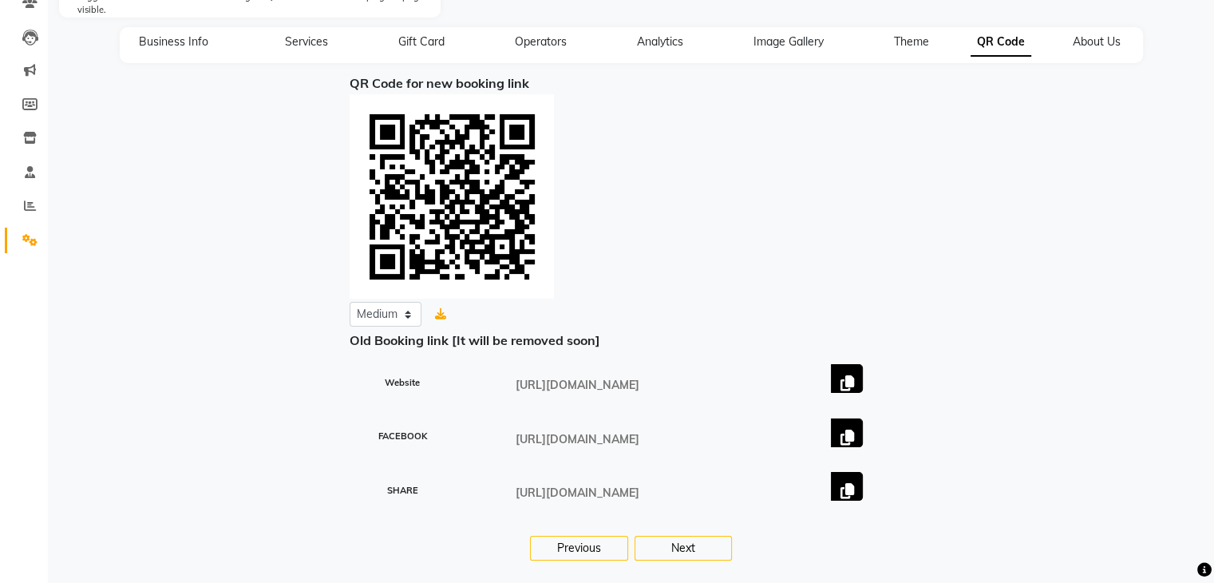
scroll to position [68, 0]
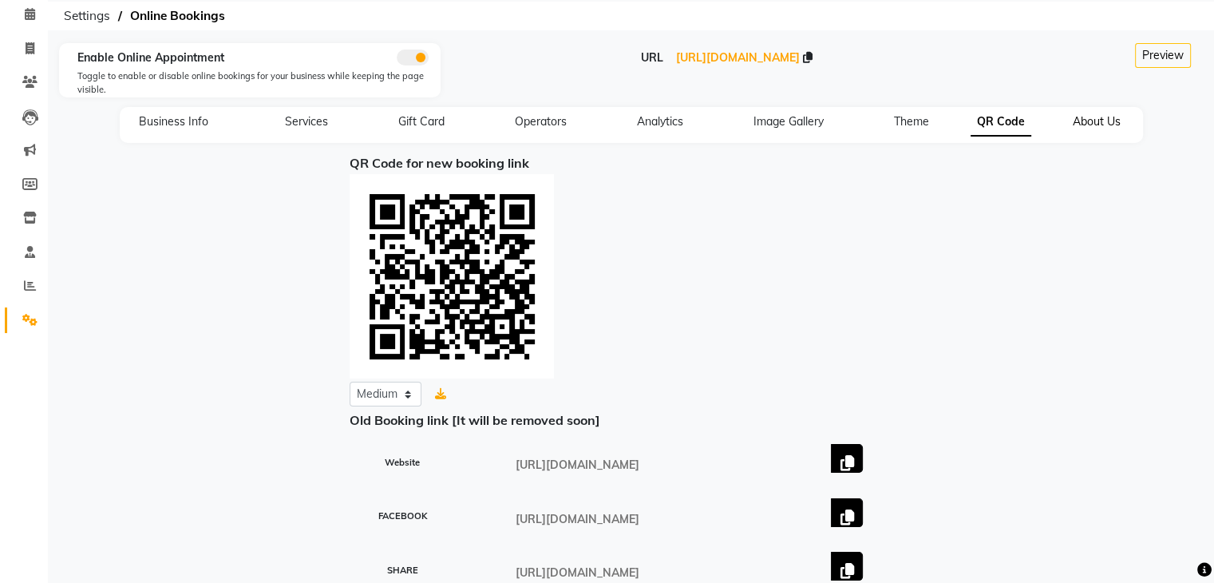
click at [1088, 123] on span "About Us" at bounding box center [1097, 121] width 48 height 14
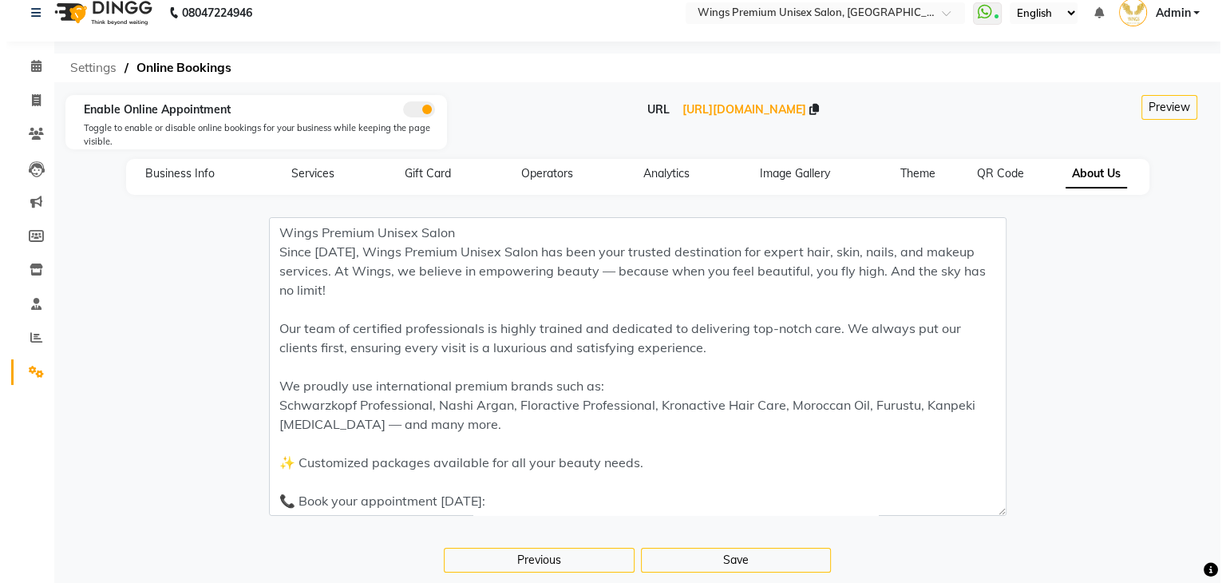
scroll to position [0, 0]
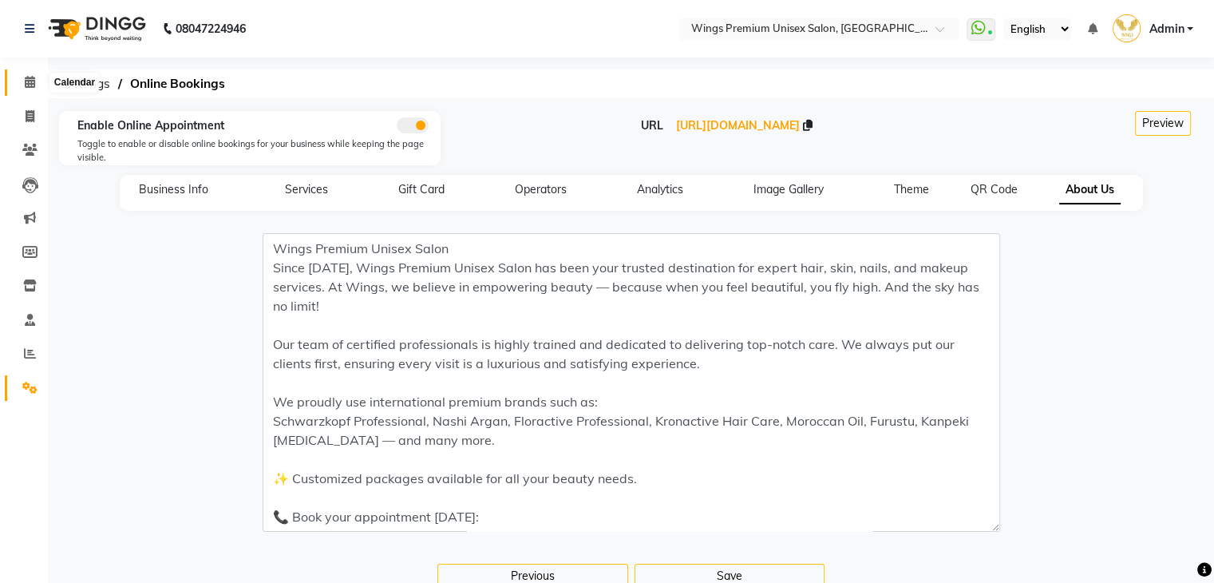
click at [32, 82] on icon at bounding box center [30, 82] width 10 height 12
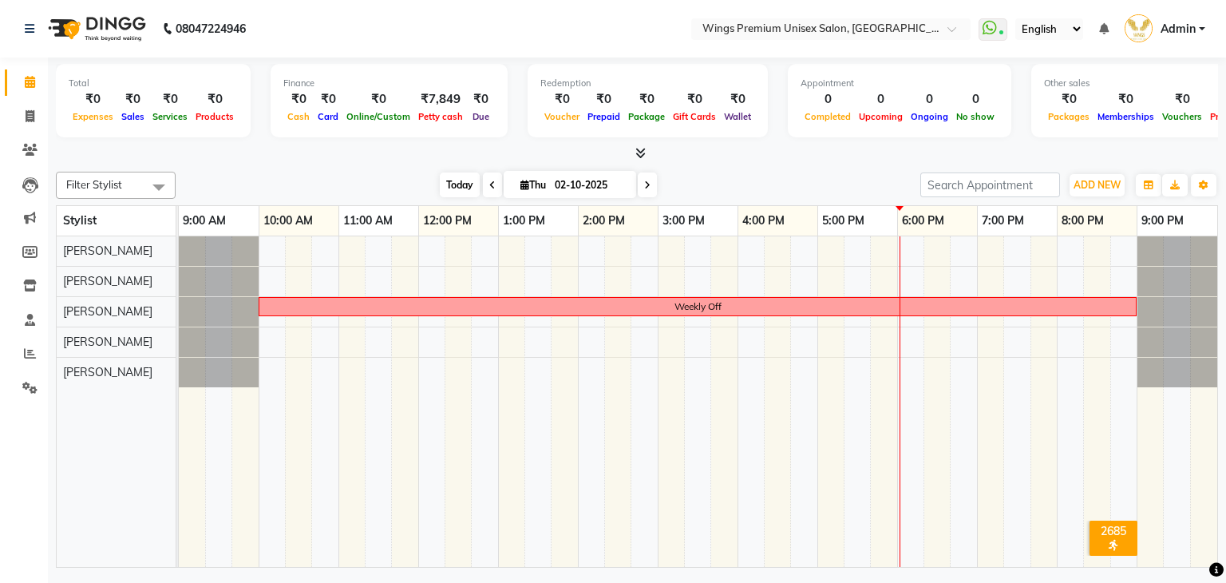
click at [453, 180] on span "Today" at bounding box center [460, 184] width 40 height 25
click at [800, 172] on div "Filter Stylist Select All [PERSON_NAME] [PERSON_NAME] [PERSON_NAME] Shruti Pand…" at bounding box center [637, 185] width 1162 height 27
click at [446, 175] on span "Today" at bounding box center [460, 184] width 40 height 25
click at [758, 180] on div "Today Thu 02-10-2025" at bounding box center [548, 185] width 729 height 24
click at [449, 174] on span "Today" at bounding box center [460, 184] width 40 height 25
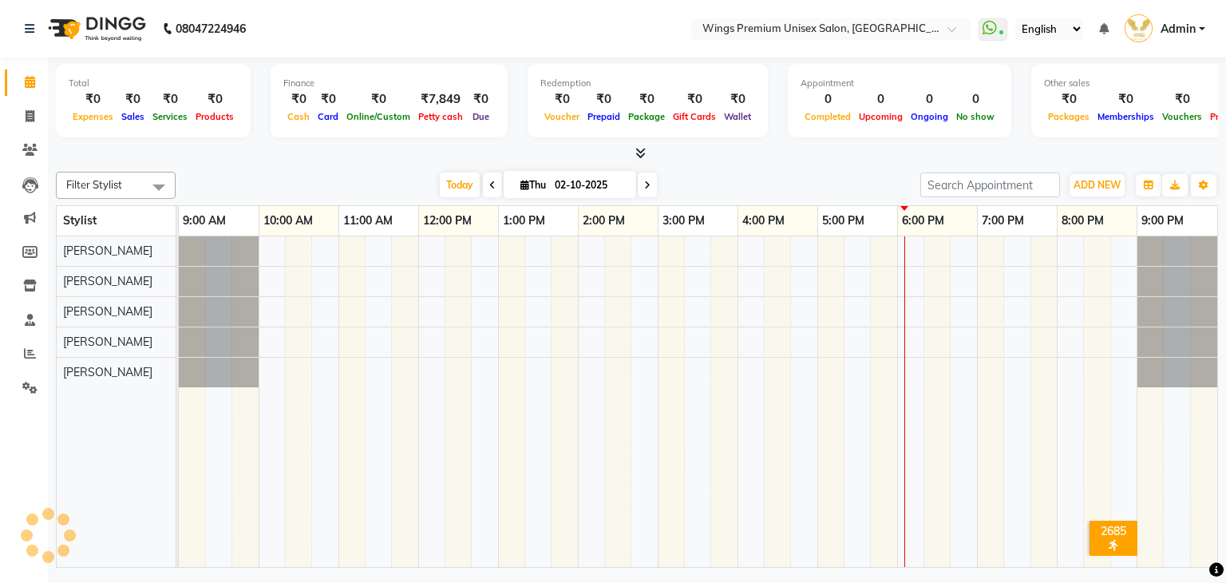
click at [370, 186] on div "Today Thu 02-10-2025" at bounding box center [548, 185] width 729 height 24
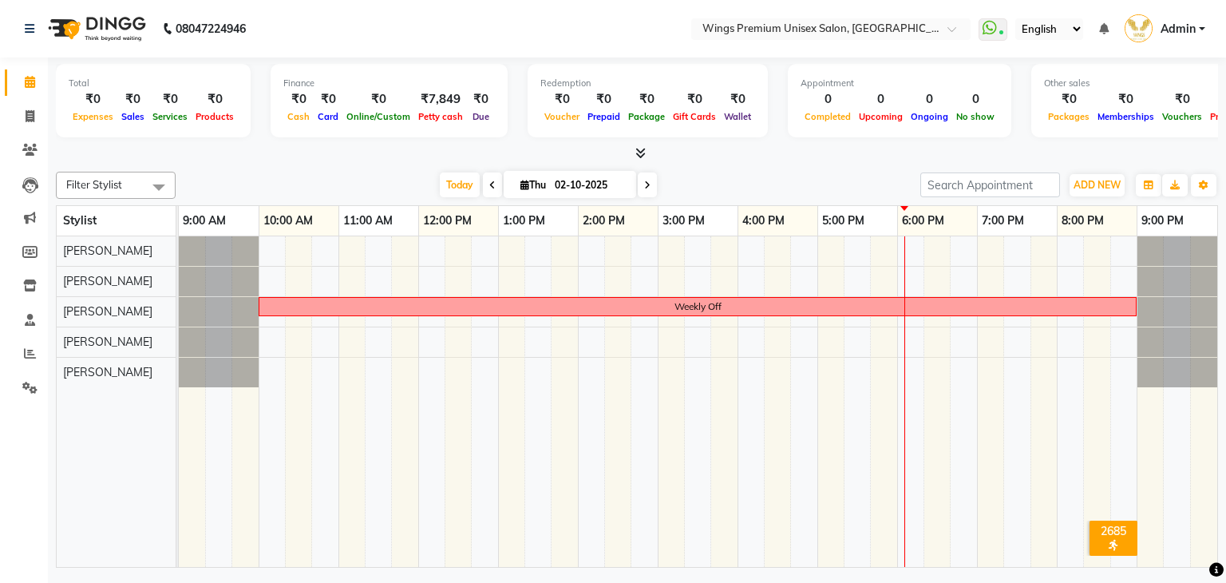
click at [840, 170] on div "Filter Stylist Select All [PERSON_NAME] [PERSON_NAME] [PERSON_NAME] Shruti Pand…" at bounding box center [637, 366] width 1162 height 402
